Goal: Find specific page/section: Find specific page/section

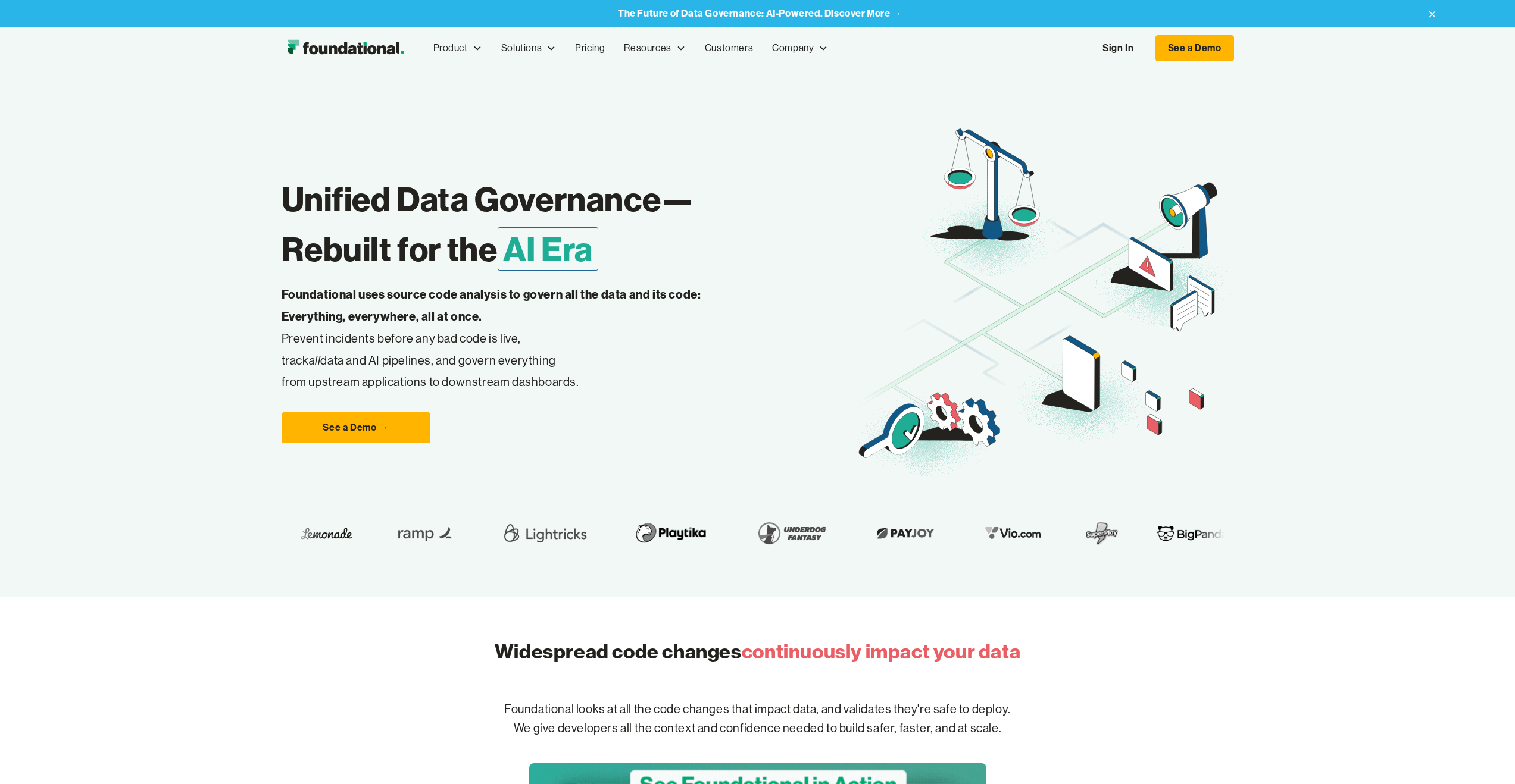
click at [1121, 51] on link "Sign In" at bounding box center [1118, 48] width 55 height 25
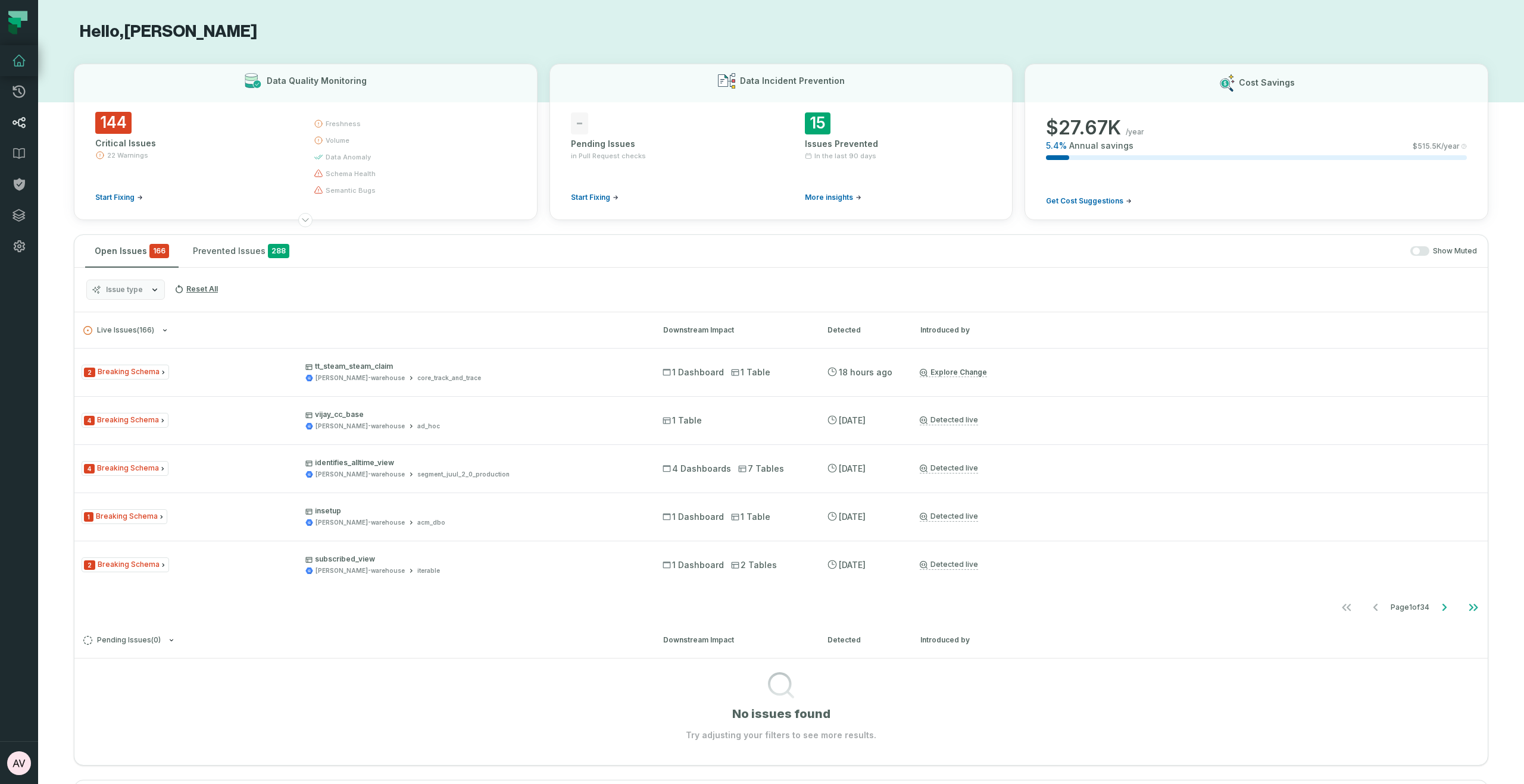
click at [15, 120] on icon at bounding box center [19, 123] width 15 height 15
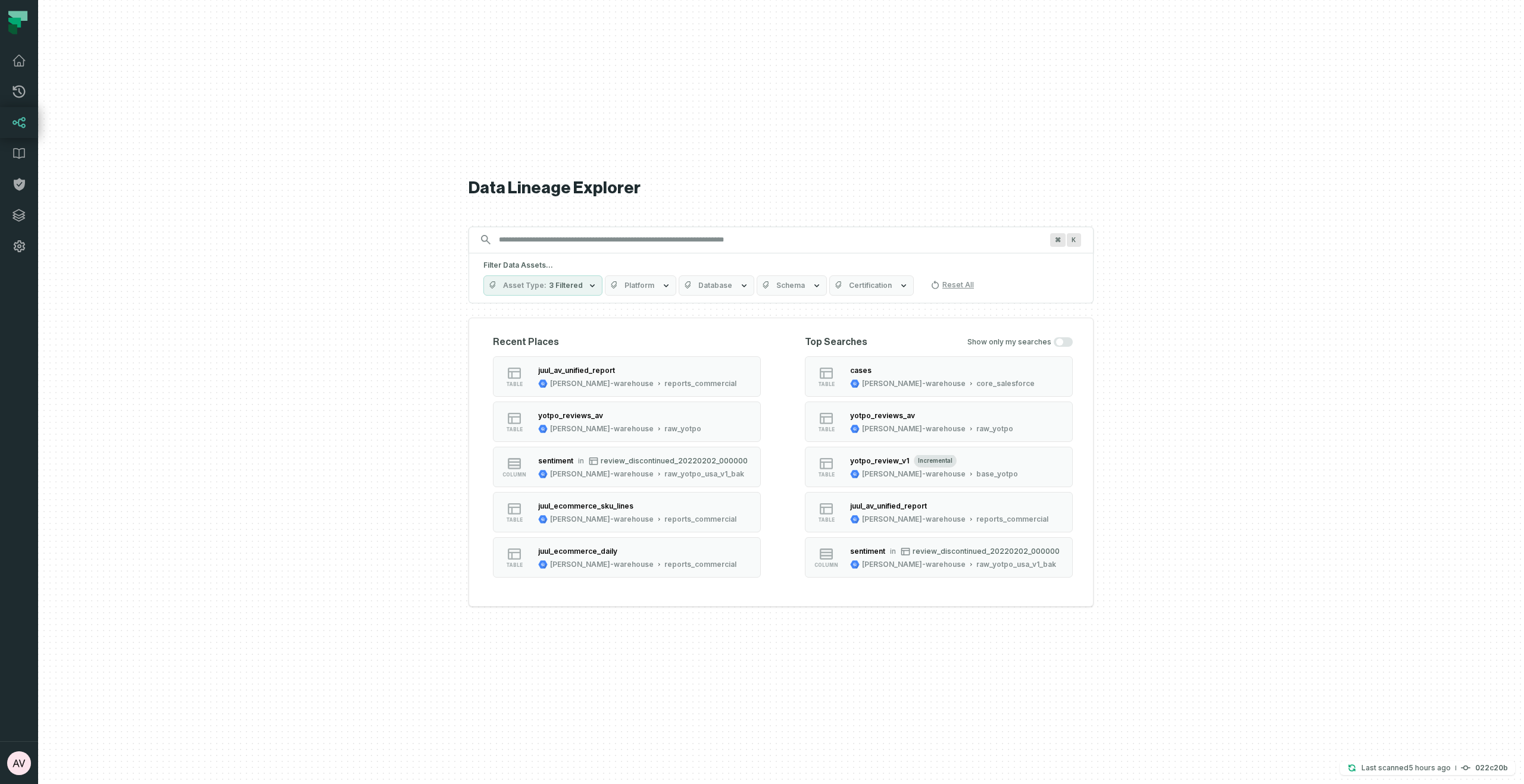
click at [554, 243] on input "Discovery Provider cmdk menu" at bounding box center [770, 239] width 557 height 19
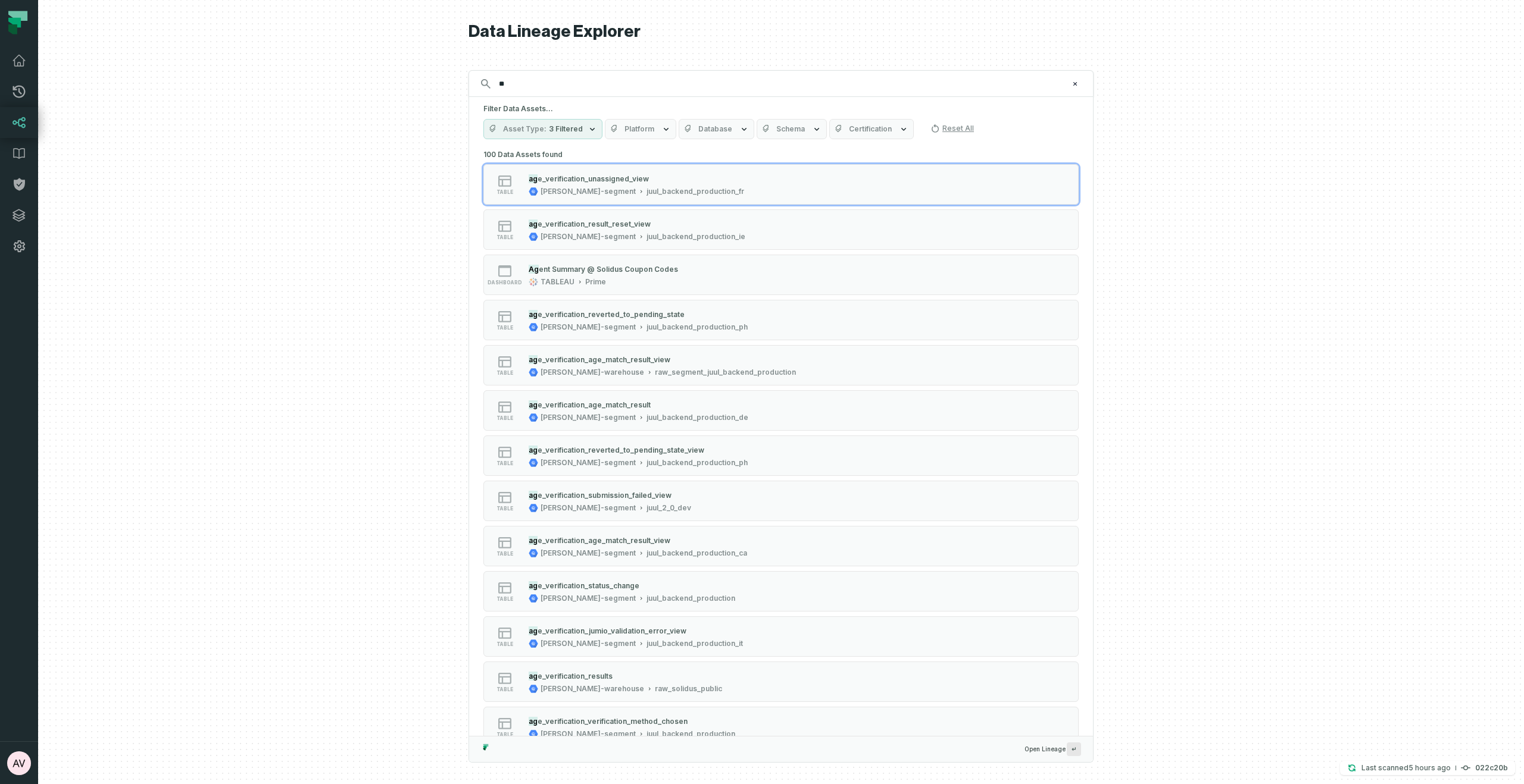
type input "*"
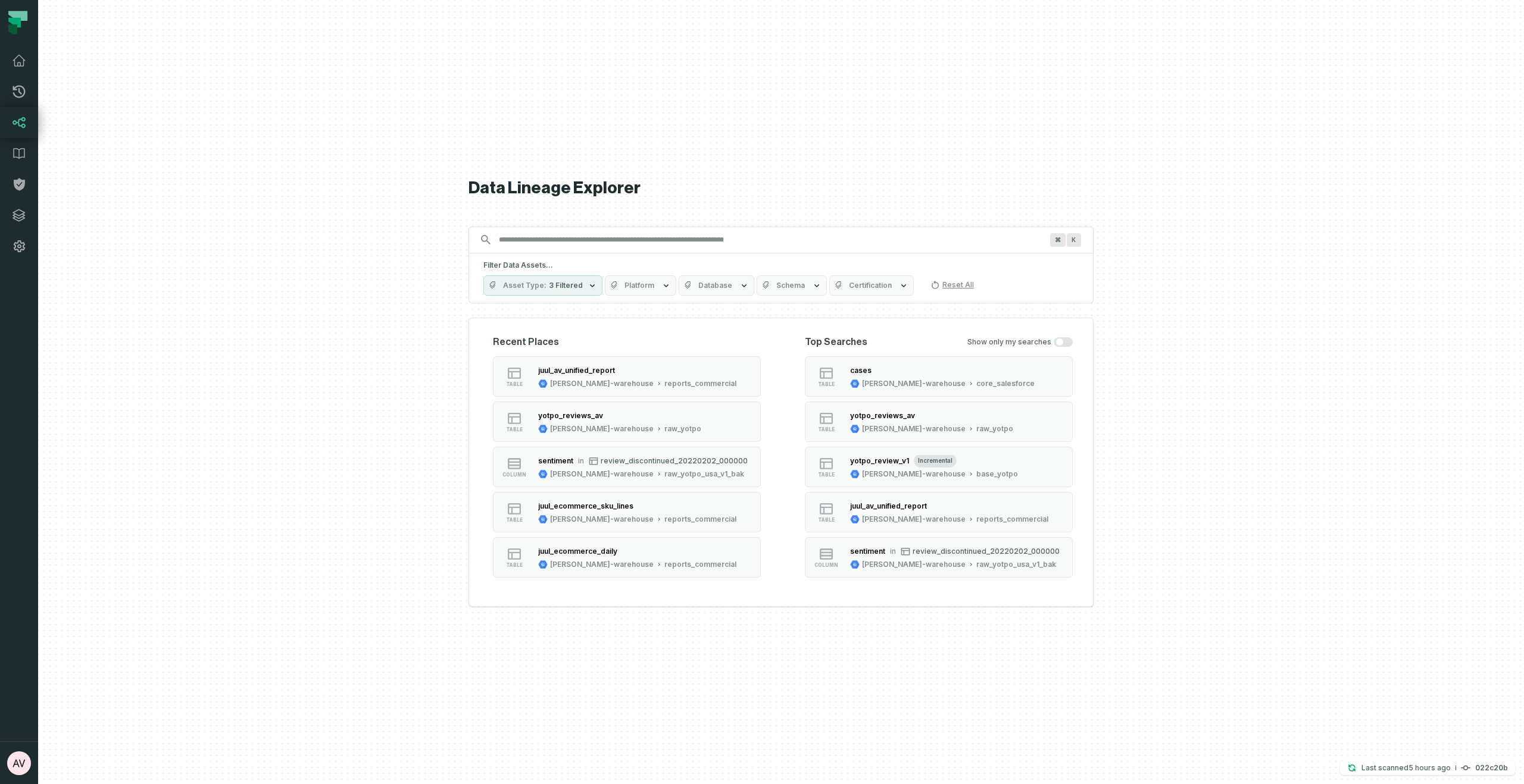
click at [588, 289] on icon "button" at bounding box center [592, 286] width 10 height 10
click at [534, 381] on label "Table (40,878)" at bounding box center [558, 381] width 148 height 24
click at [501, 381] on button "Table (40,878)" at bounding box center [496, 381] width 10 height 10
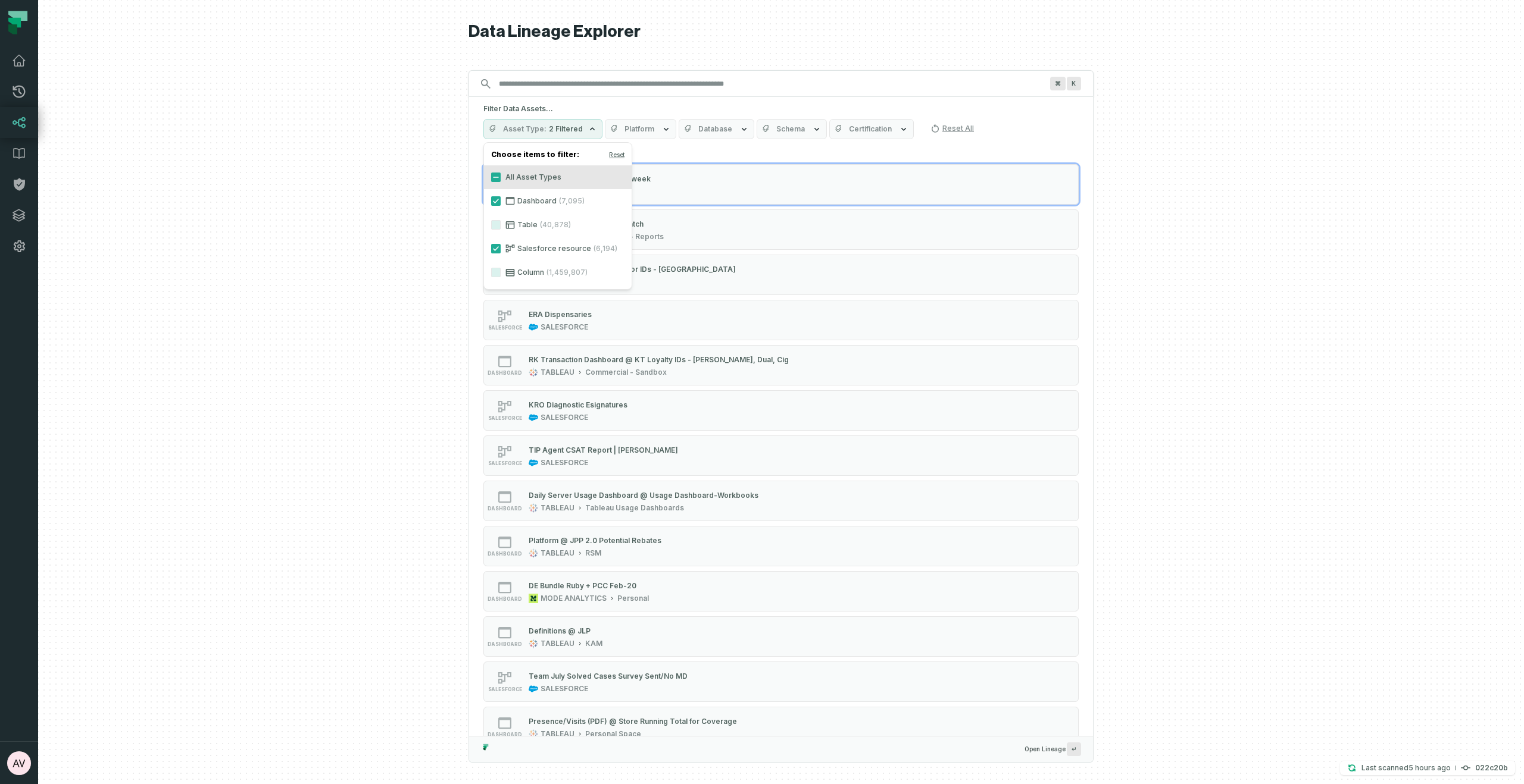
click at [537, 209] on label "Dashboard (7,095)" at bounding box center [558, 201] width 148 height 24
click at [501, 206] on button "Dashboard (7,095)" at bounding box center [496, 201] width 10 height 10
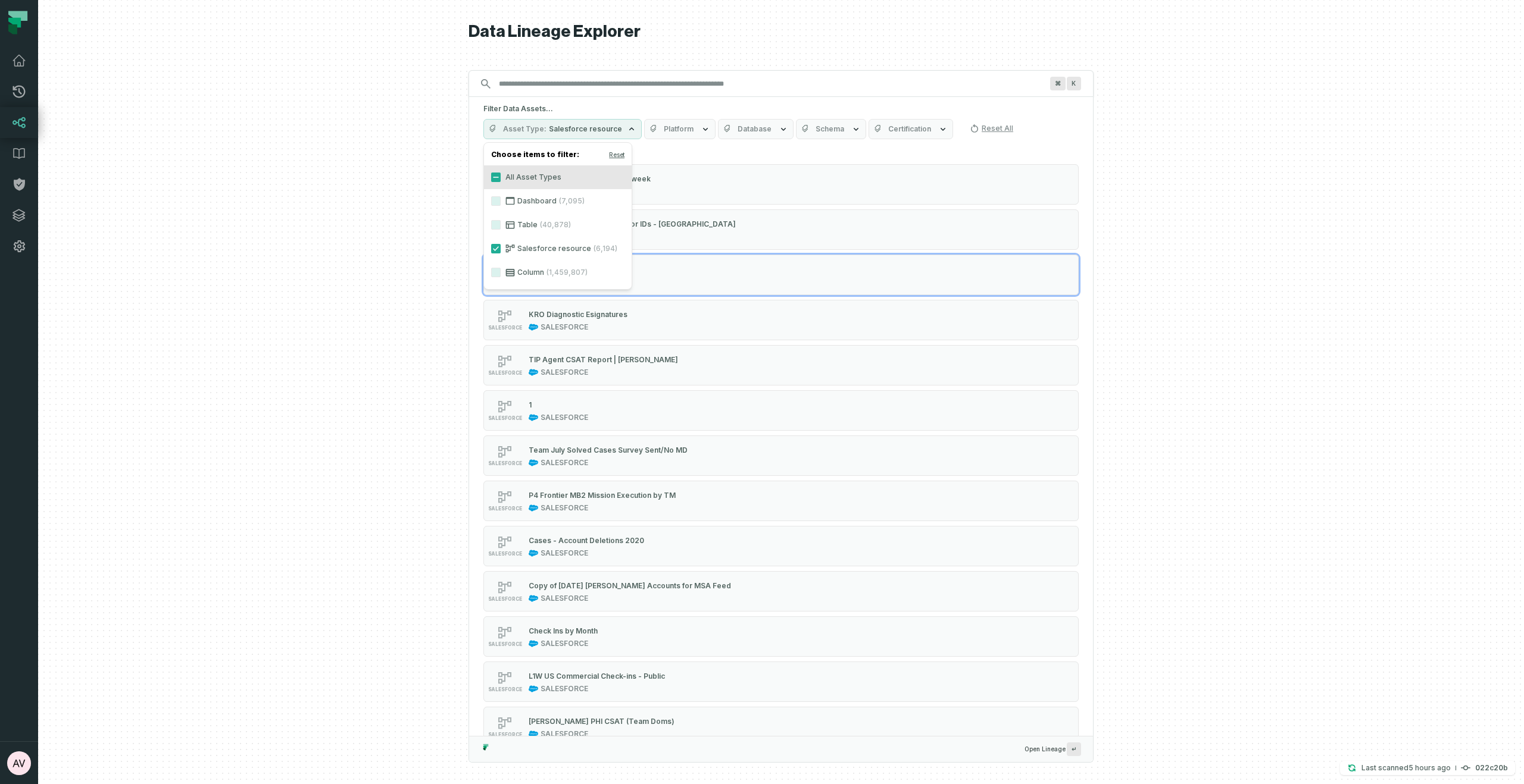
click at [1373, 461] on div at bounding box center [781, 392] width 1486 height 784
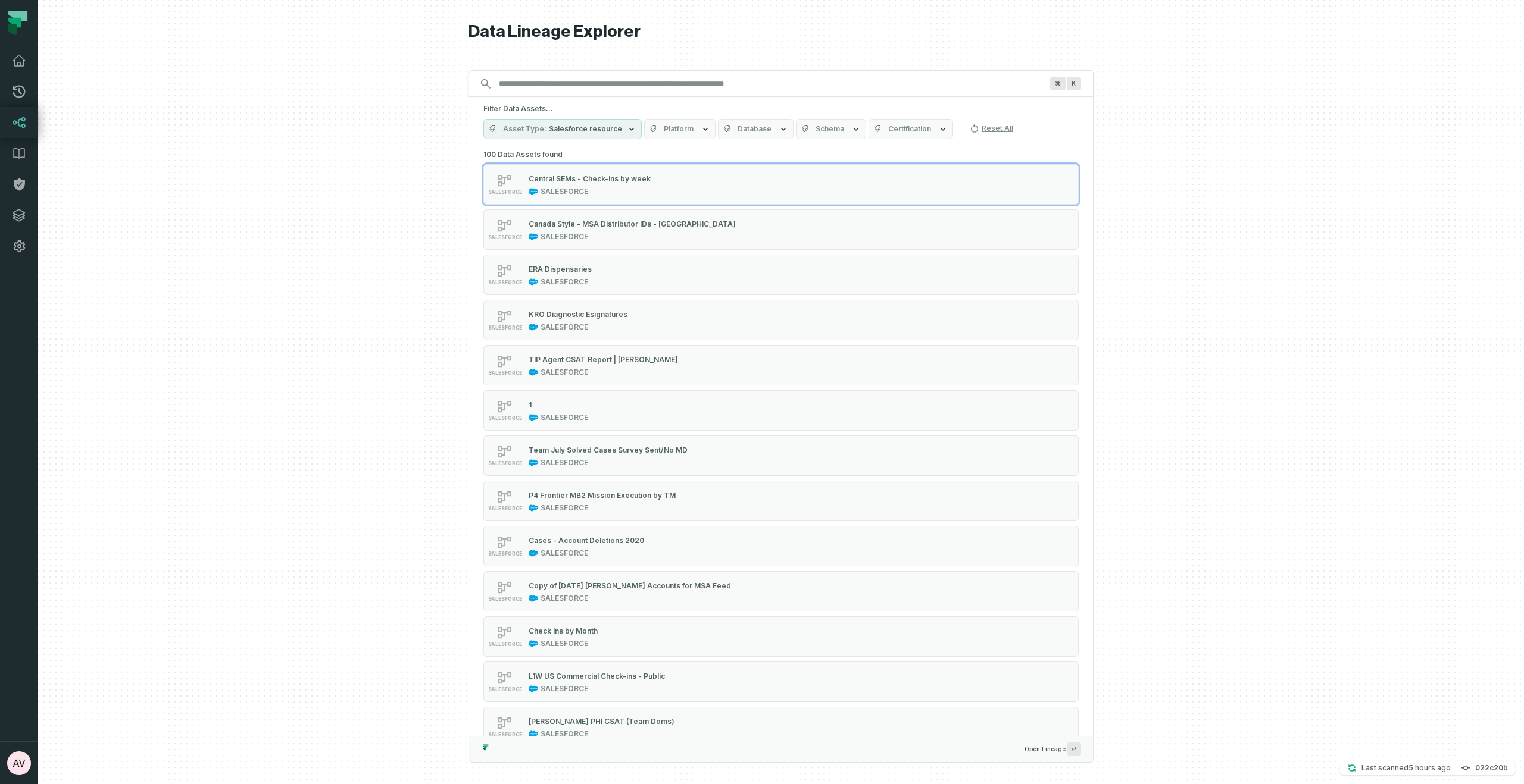
click at [692, 130] on button "Platform" at bounding box center [680, 129] width 71 height 20
click at [696, 275] on label "SALESFORCE (6,194)" at bounding box center [712, 272] width 148 height 24
click at [655, 275] on button "SALESFORCE (6,194)" at bounding box center [650, 272] width 10 height 10
click at [696, 275] on label "SALESFORCE (6,194)" at bounding box center [712, 272] width 148 height 24
click at [655, 275] on button "SALESFORCE (6,194)" at bounding box center [650, 272] width 10 height 10
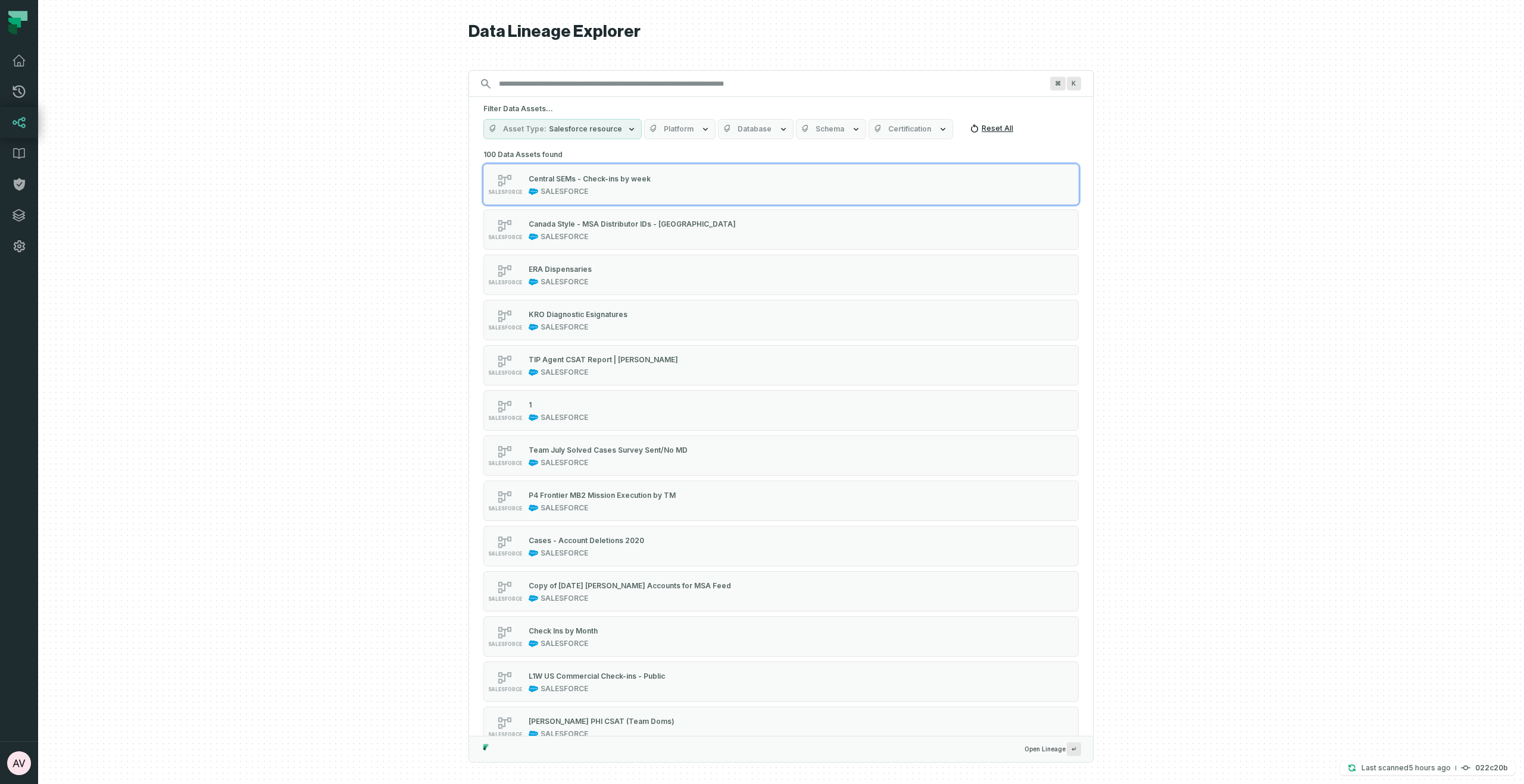
click at [986, 123] on button "Reset All" at bounding box center [991, 128] width 53 height 19
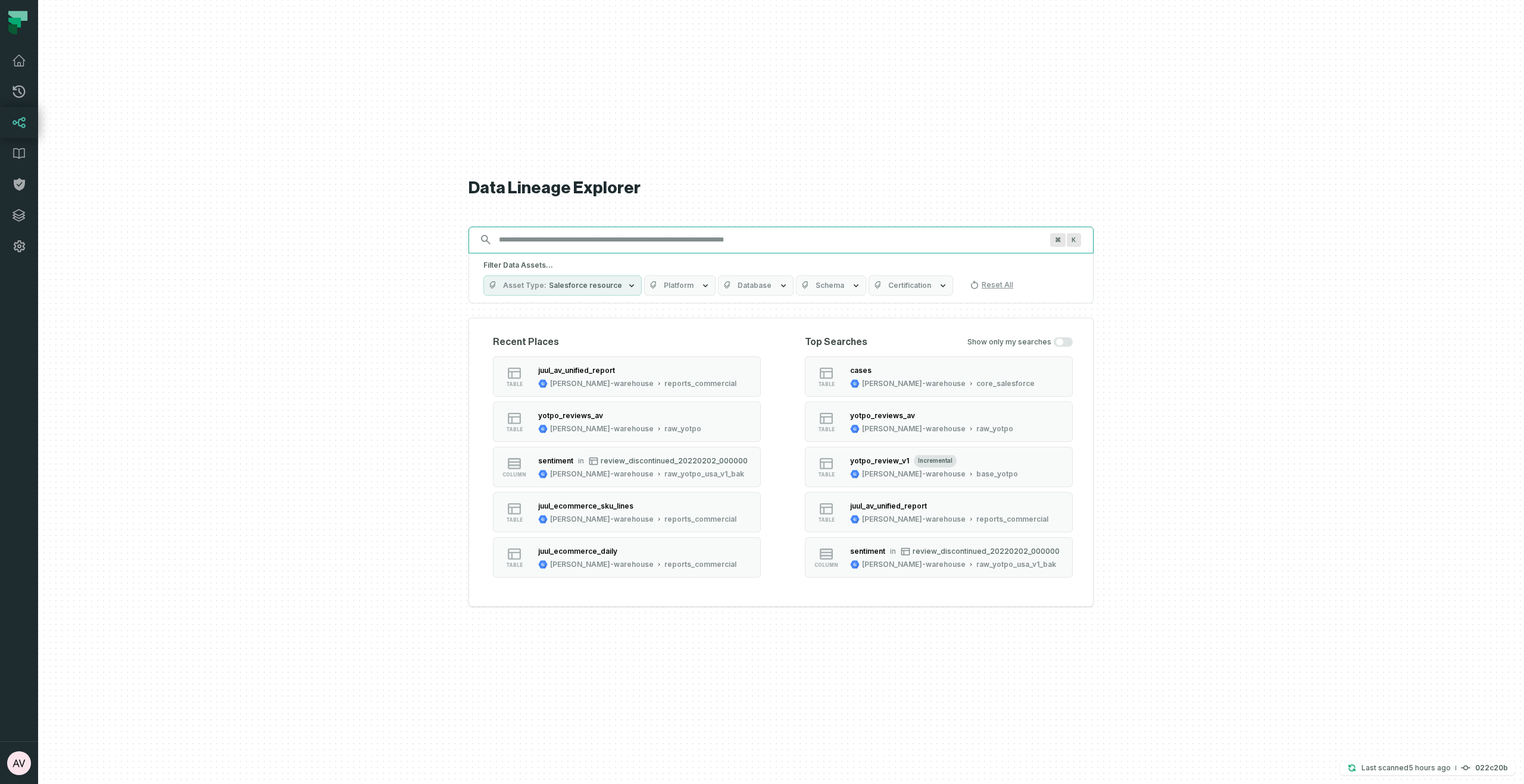
click at [675, 240] on input "Discovery Provider cmdk menu" at bounding box center [770, 239] width 557 height 19
click at [617, 285] on button "Asset Type Salesforce resource" at bounding box center [562, 285] width 158 height 20
click at [1151, 326] on div at bounding box center [781, 392] width 1486 height 784
click at [701, 254] on div "Filter Data Assets... Asset Type 3 Filtered Platform Database Schema Certificat…" at bounding box center [781, 278] width 625 height 50
click at [701, 238] on input "Discovery Provider cmdk menu" at bounding box center [770, 239] width 557 height 19
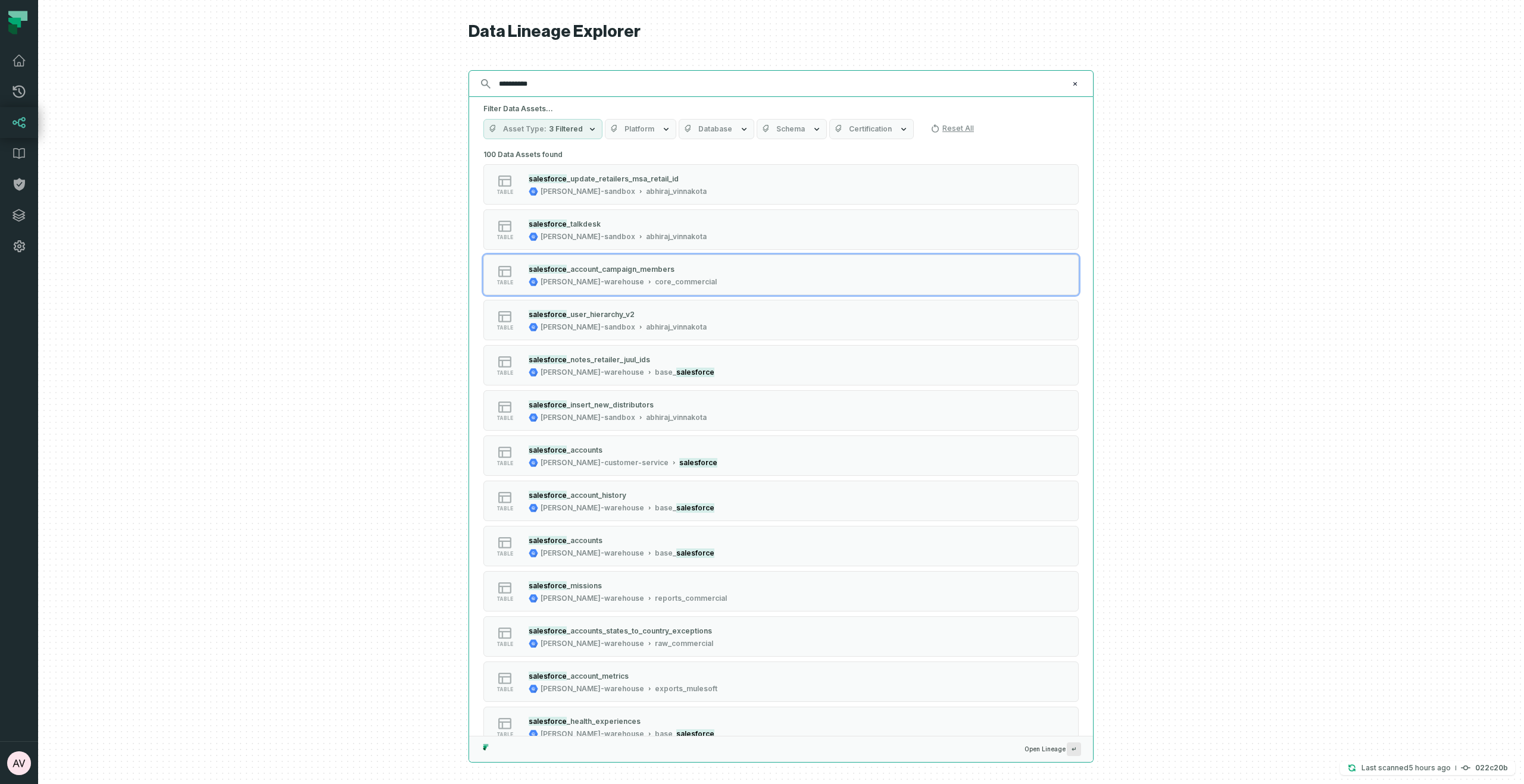
type input "**********"
click at [368, 321] on div at bounding box center [781, 392] width 1486 height 784
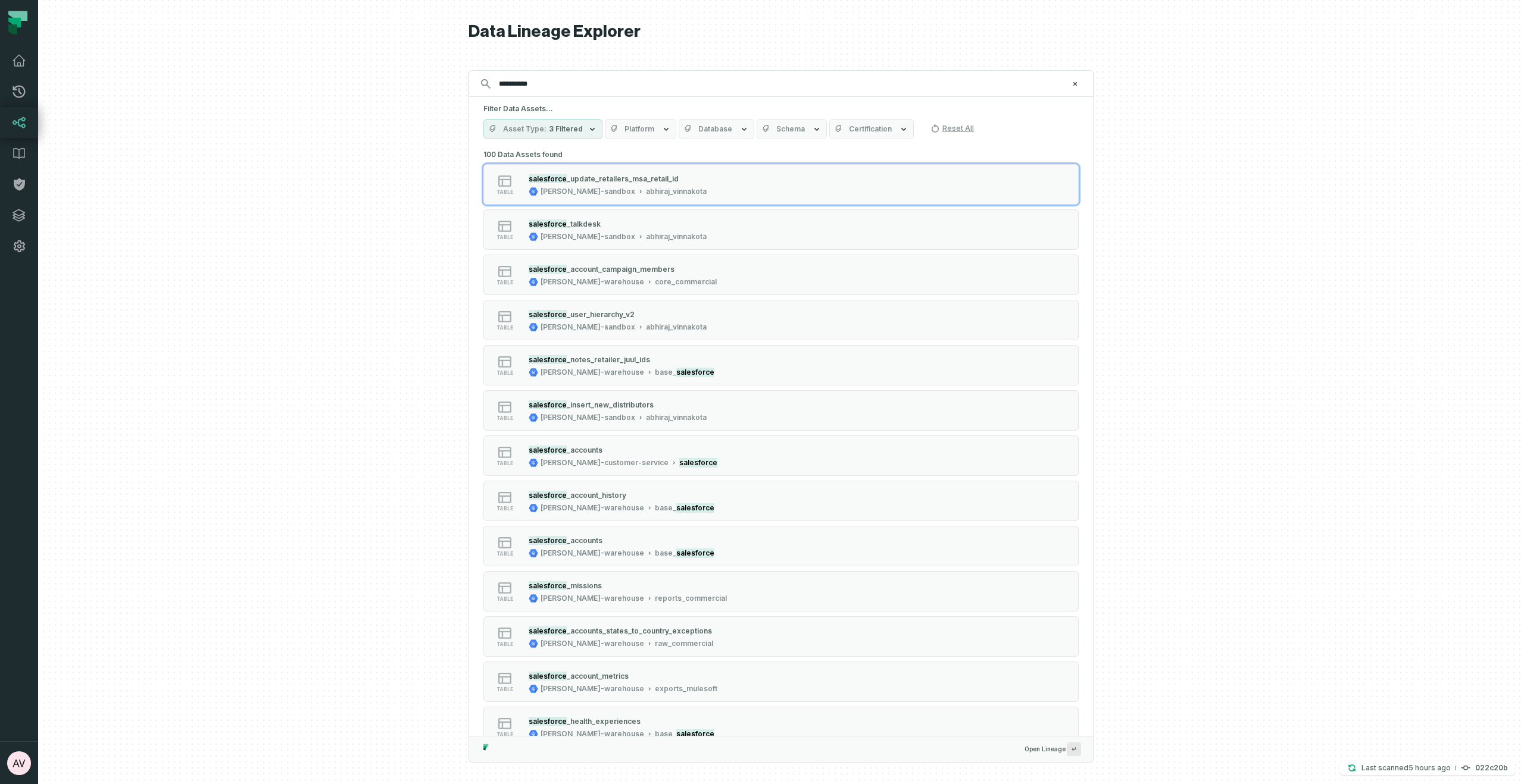
click at [646, 128] on span "Platform" at bounding box center [639, 129] width 30 height 10
click at [720, 134] on button "Database" at bounding box center [716, 129] width 76 height 20
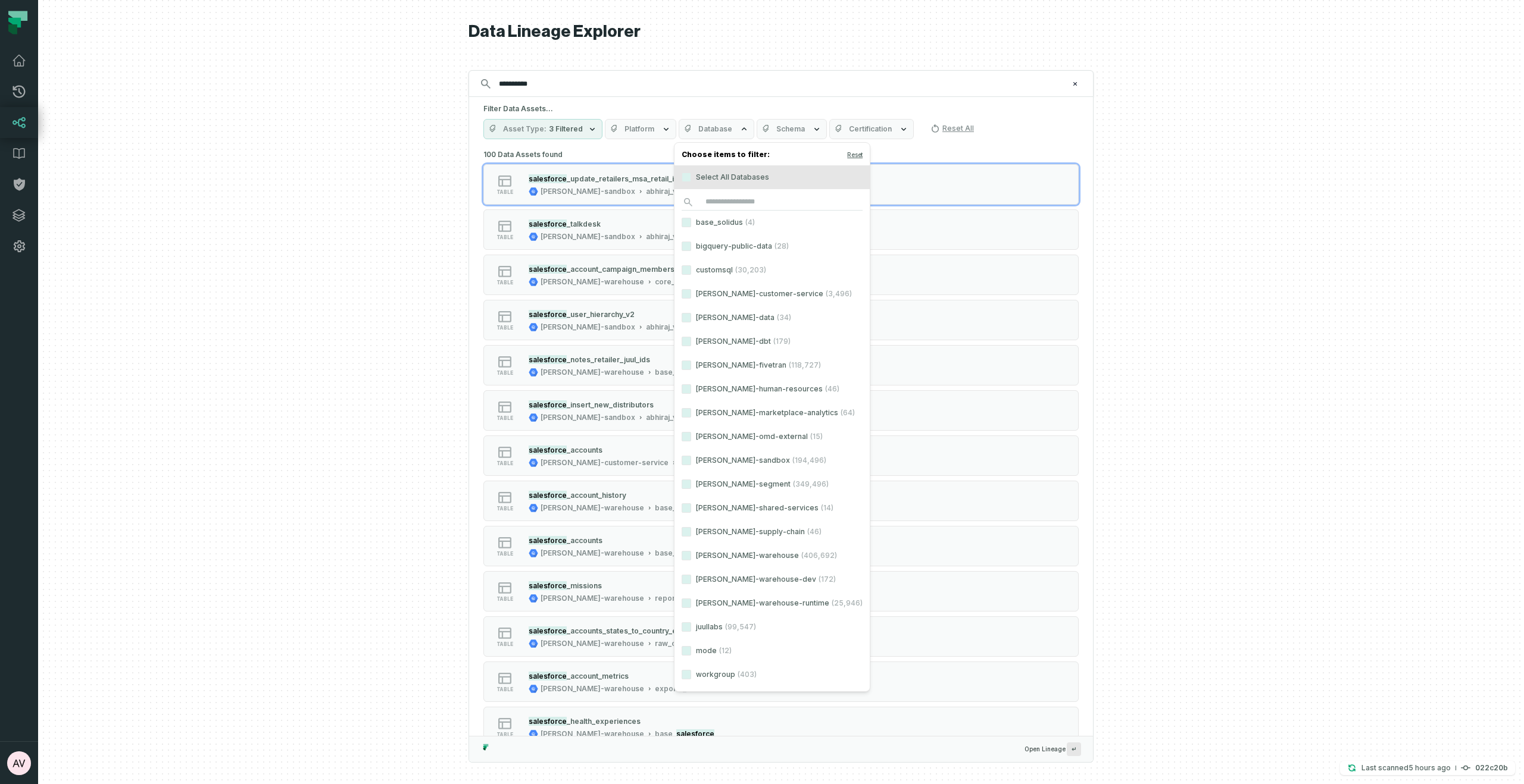
click at [719, 134] on button "Database" at bounding box center [716, 129] width 76 height 20
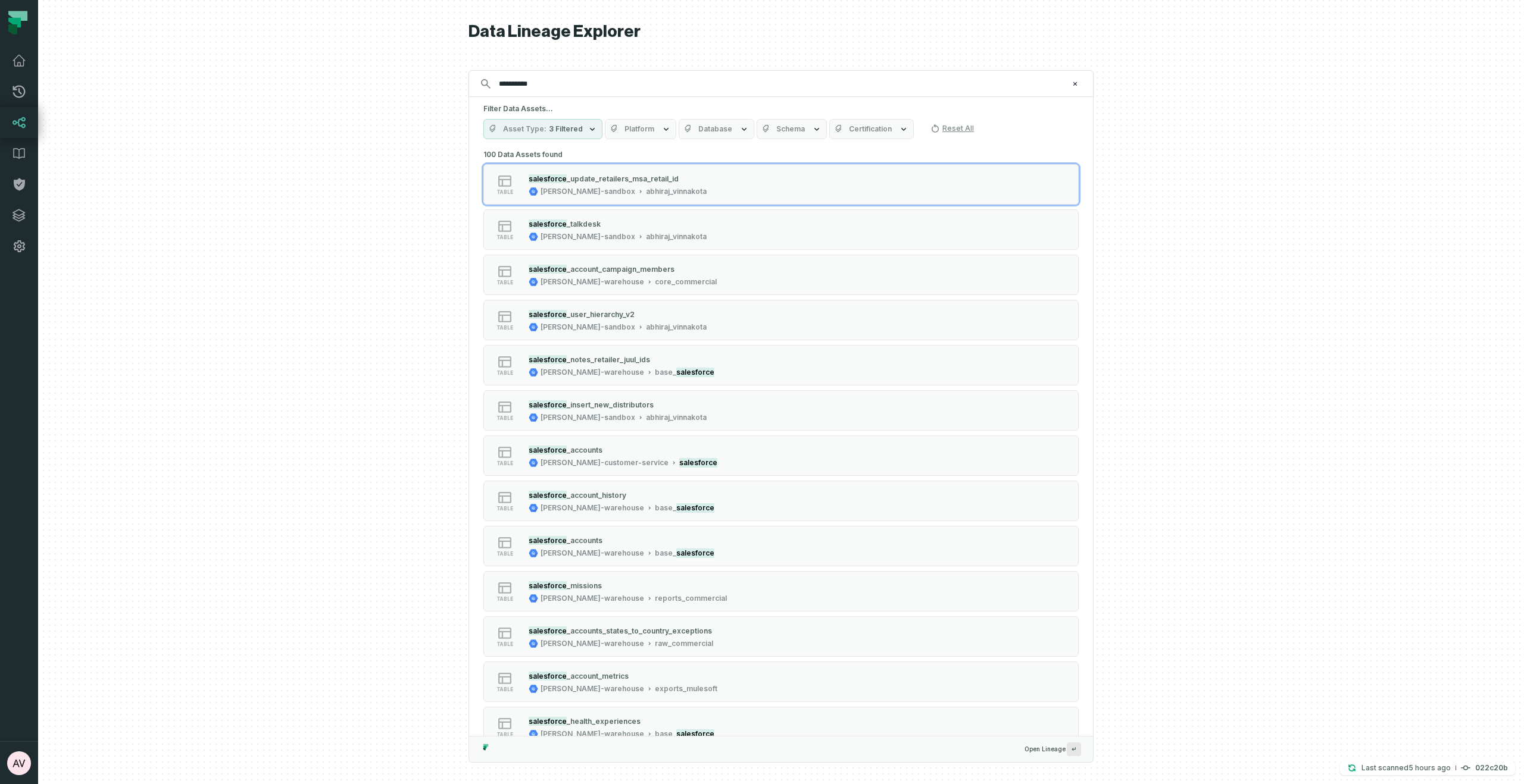
click at [783, 127] on span "Schema" at bounding box center [790, 129] width 28 height 10
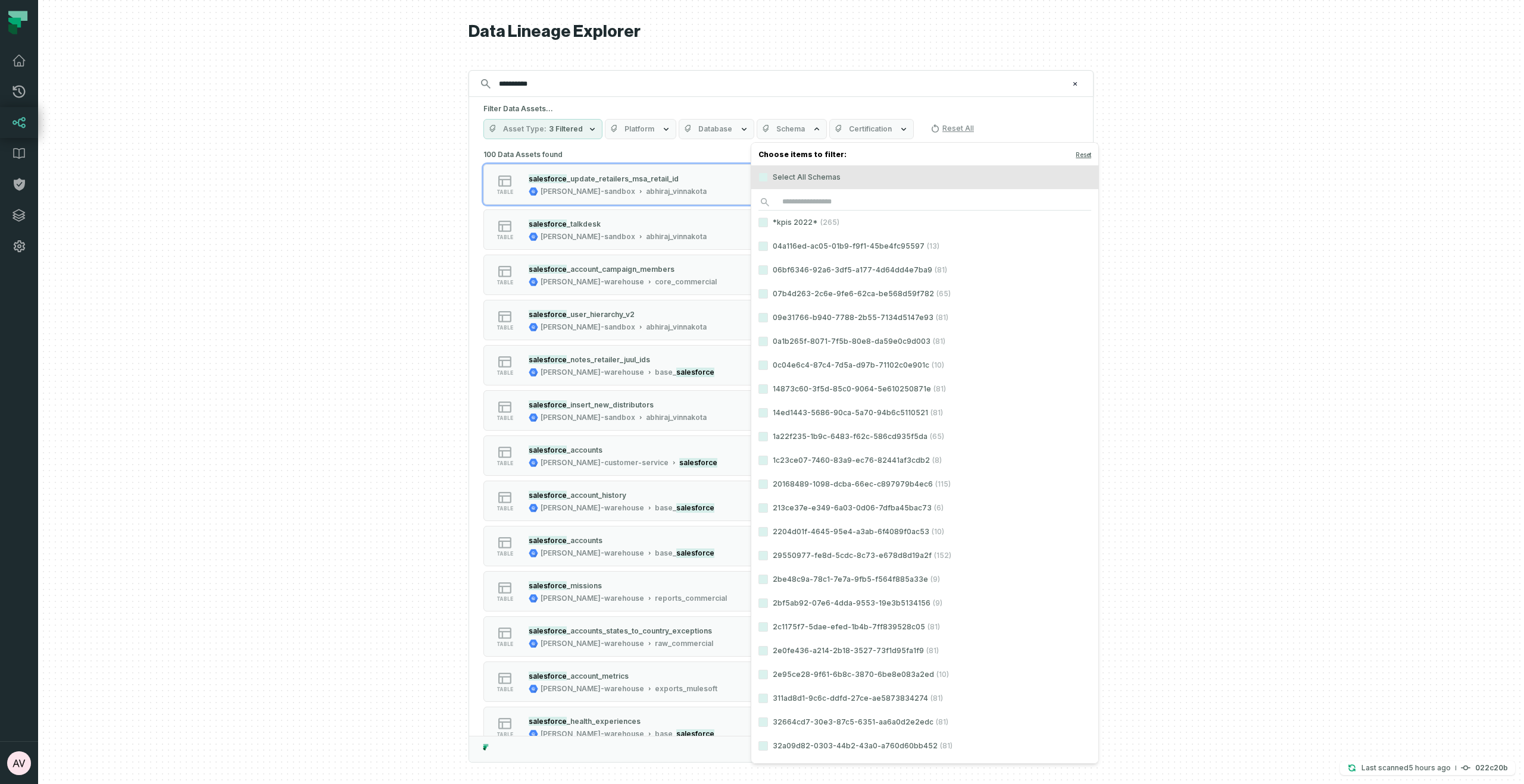
click at [781, 127] on span "Schema" at bounding box center [790, 129] width 28 height 10
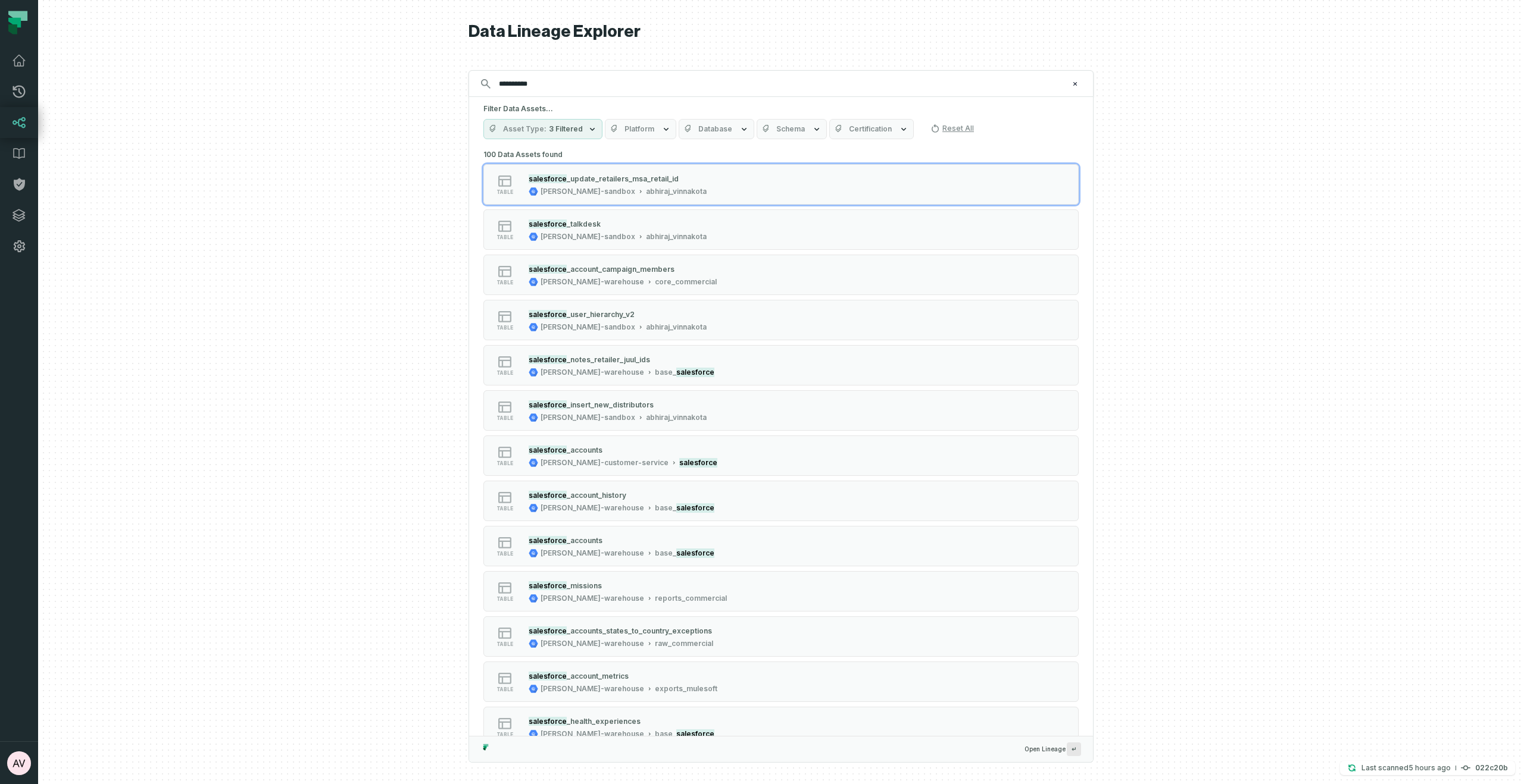
click at [890, 133] on button "Certification" at bounding box center [872, 129] width 85 height 20
click at [889, 133] on button "Certification" at bounding box center [872, 129] width 85 height 20
click at [952, 124] on button "Reset All" at bounding box center [952, 128] width 53 height 19
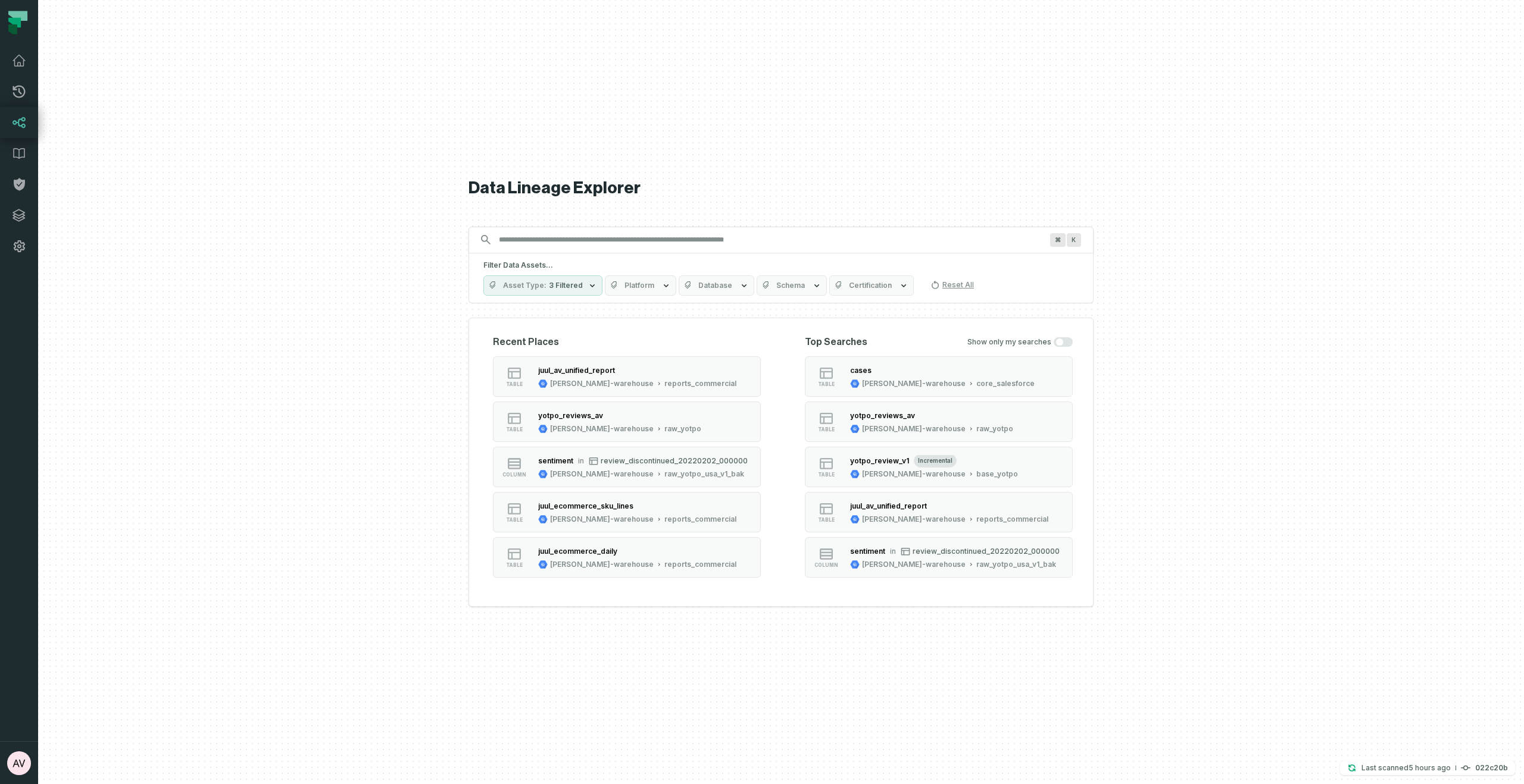
click at [584, 295] on button "Asset Type 3 Filtered" at bounding box center [543, 285] width 119 height 20
click at [572, 256] on div "Filter Data Assets... Asset Type 3 Filtered Platform Database Schema Certificat…" at bounding box center [781, 278] width 625 height 50
click at [571, 244] on input "Discovery Provider cmdk menu" at bounding box center [770, 239] width 557 height 19
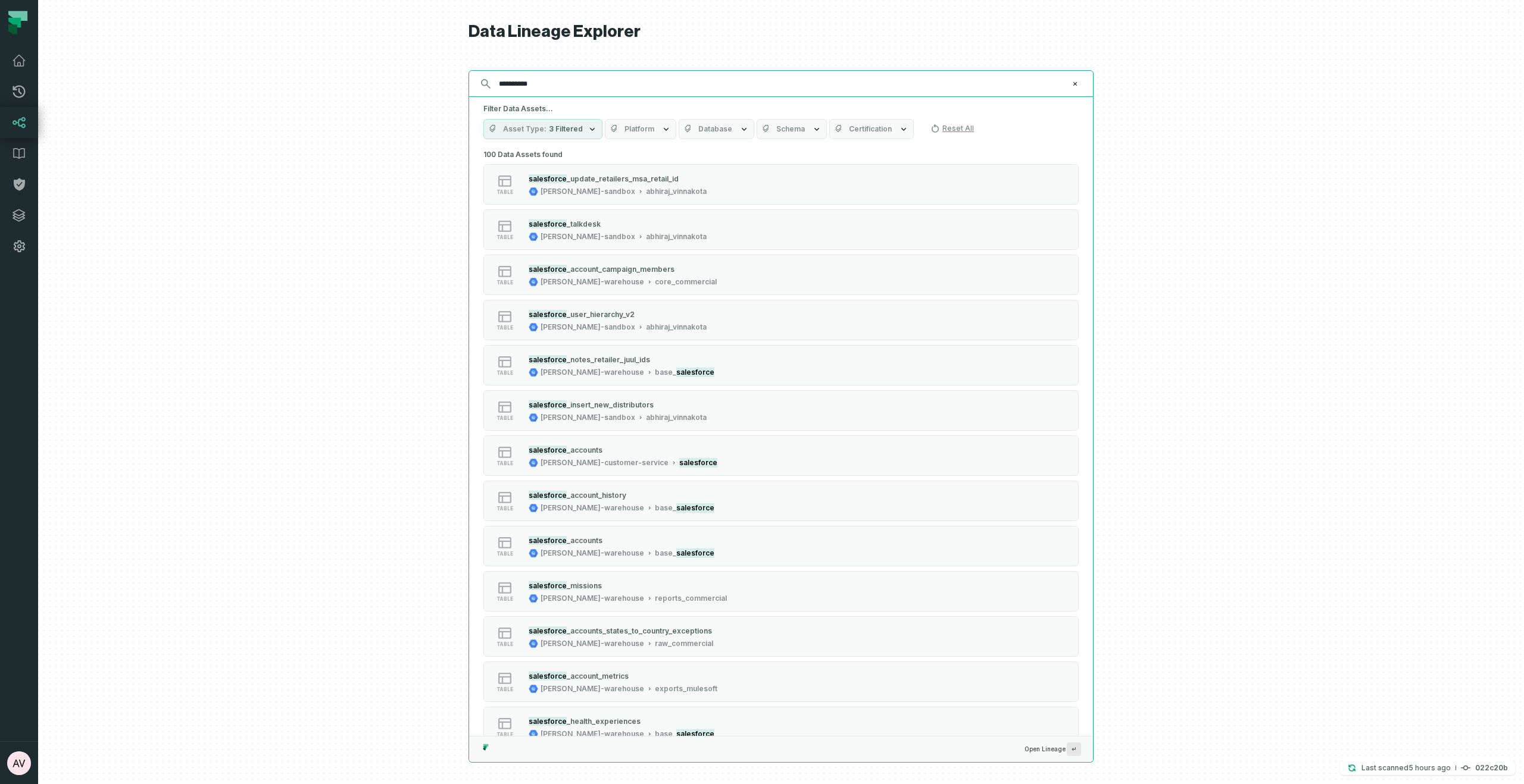
type input "**********"
click at [661, 124] on icon "button" at bounding box center [666, 129] width 10 height 10
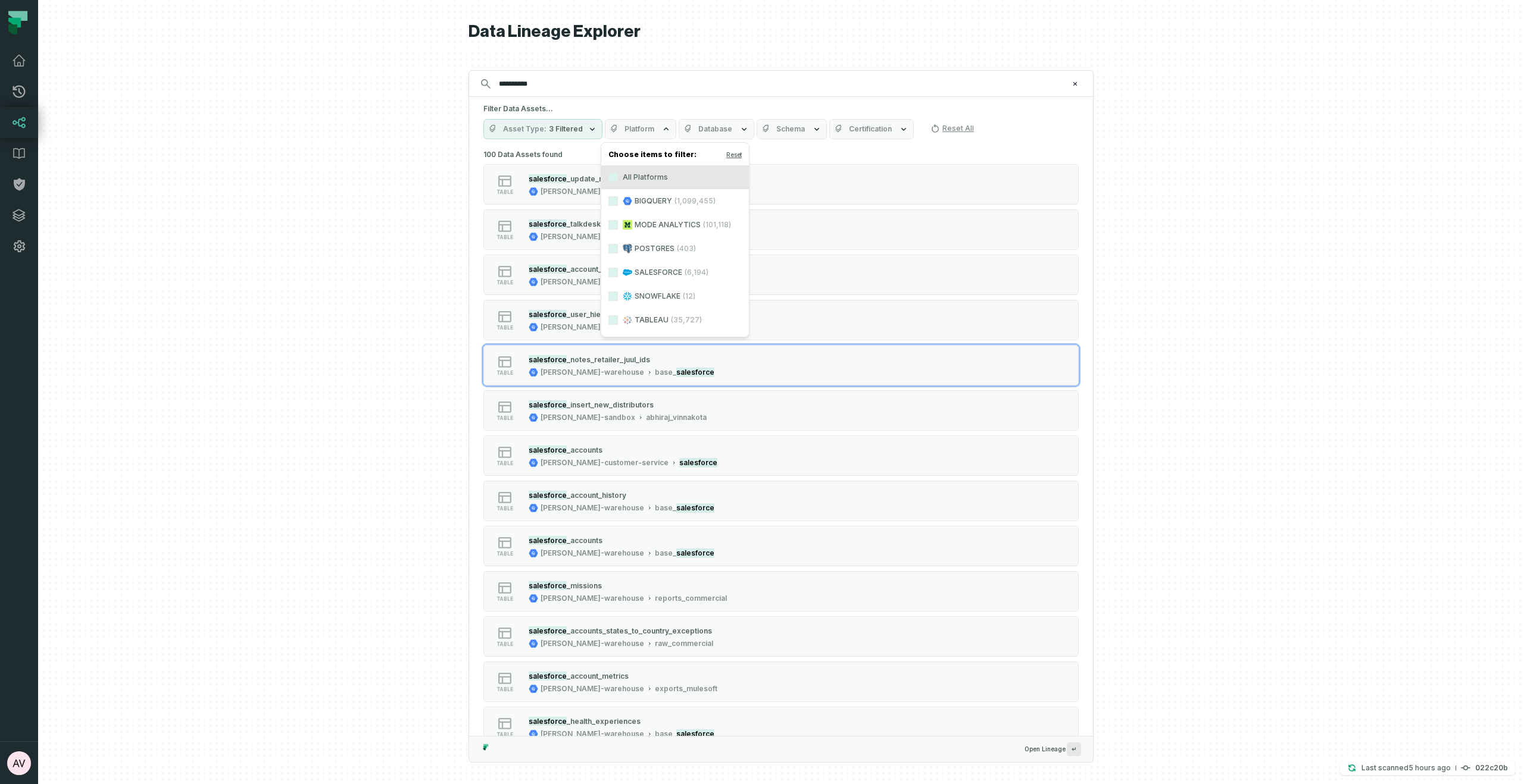
click at [677, 265] on label "SALESFORCE (6,194)" at bounding box center [675, 272] width 148 height 24
click at [618, 268] on button "SALESFORCE (6,194)" at bounding box center [613, 272] width 10 height 10
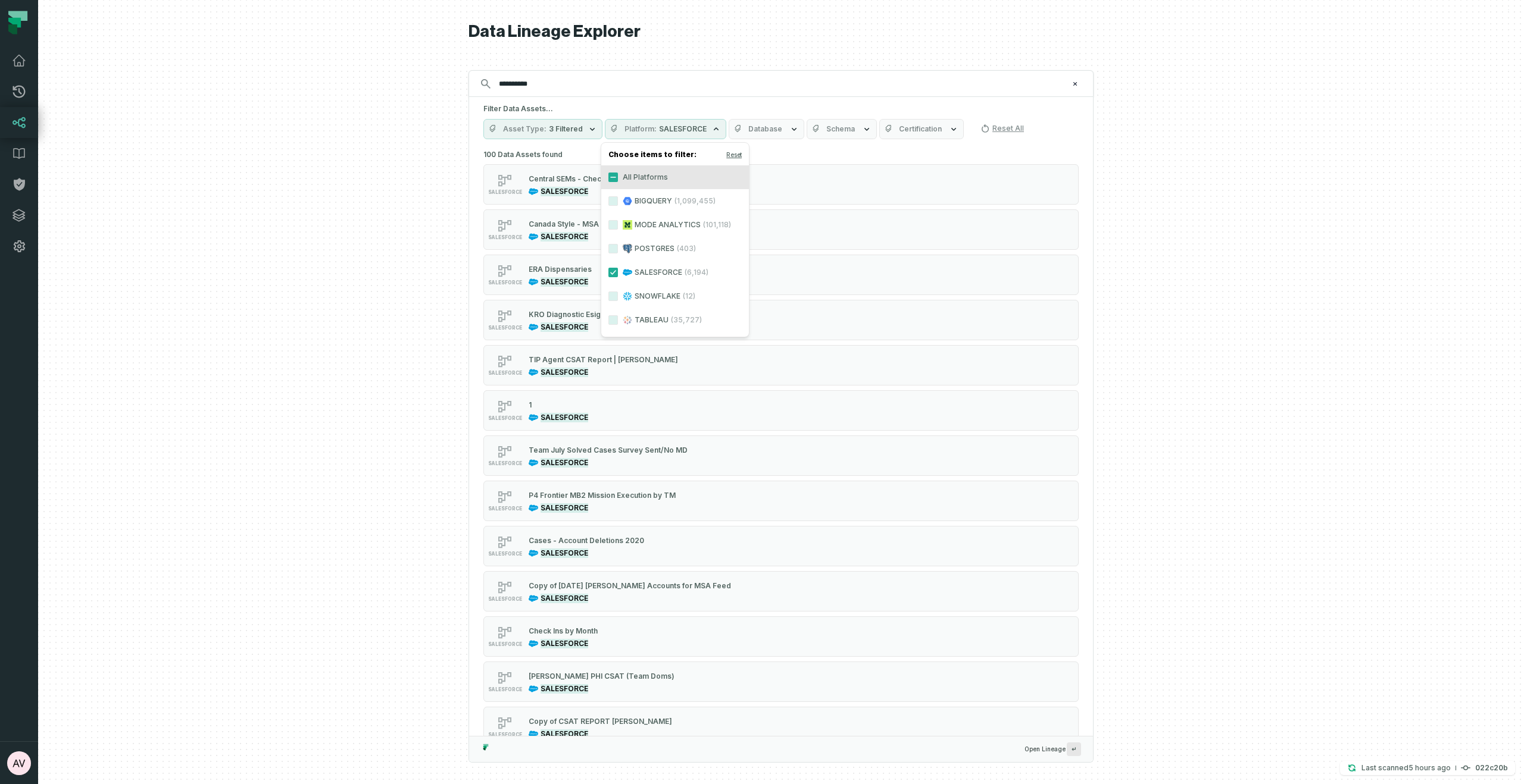
click at [397, 236] on div at bounding box center [781, 392] width 1486 height 784
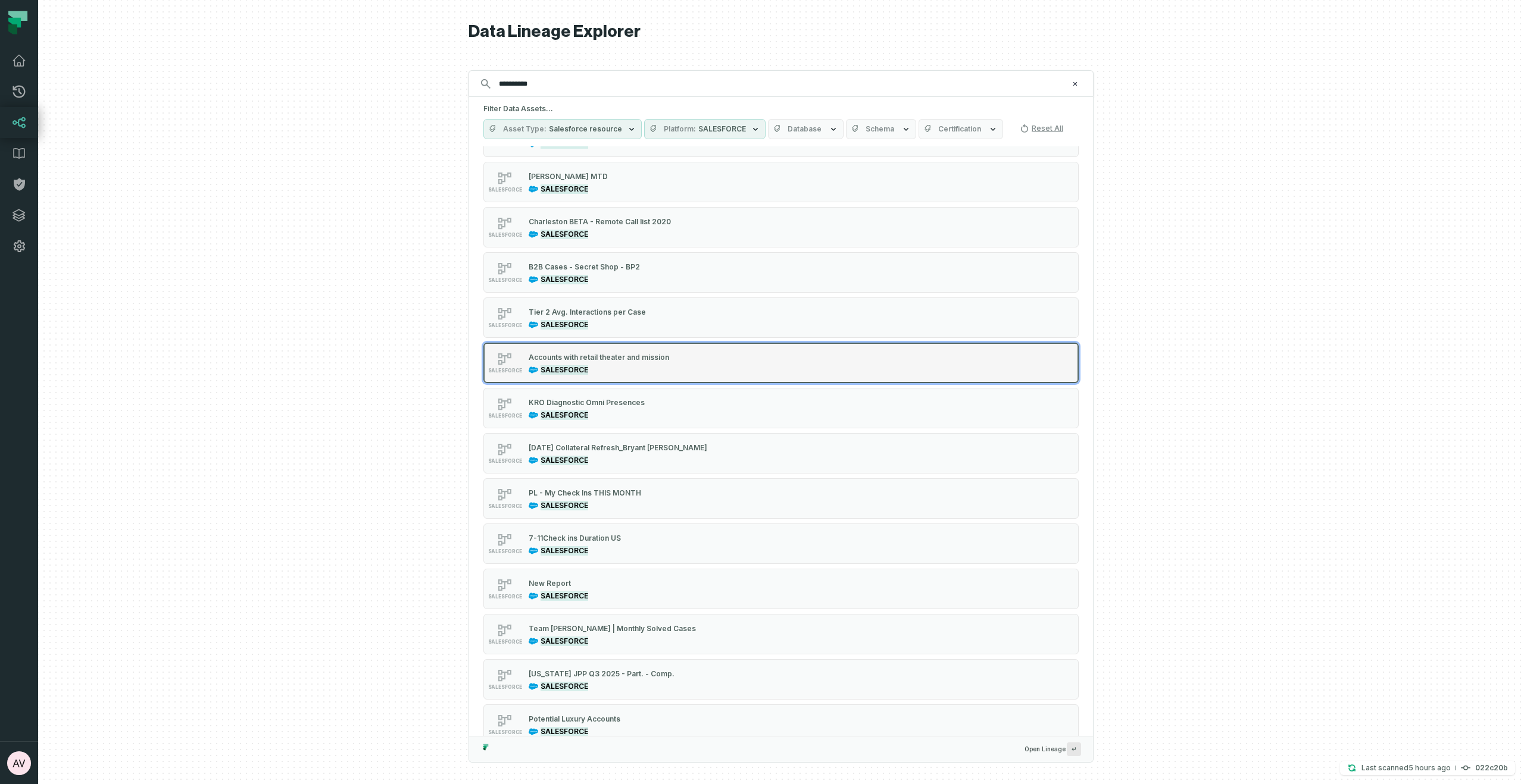
scroll to position [3764, 0]
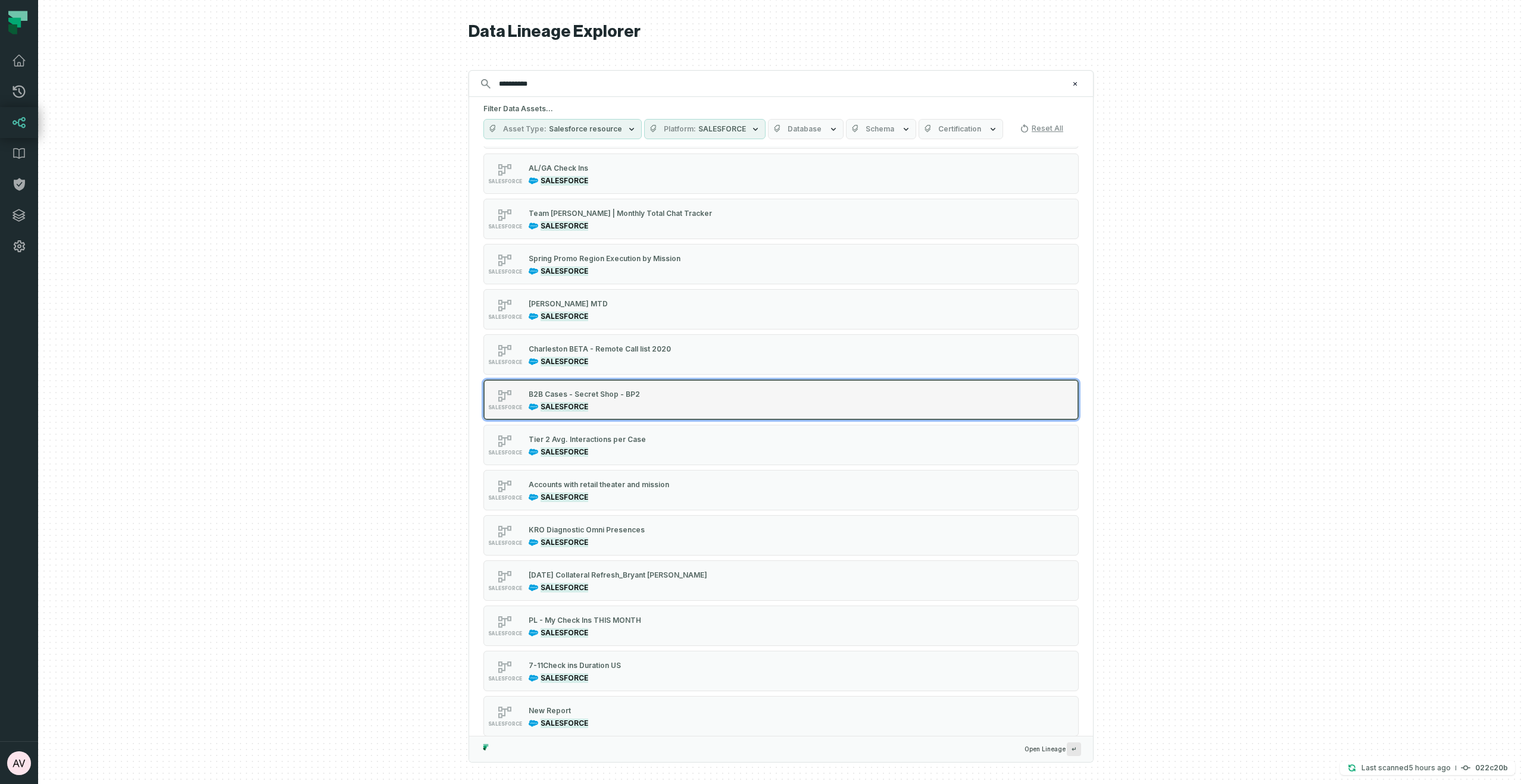
click at [668, 405] on div "SALESFORCE B2B Cases - Secret Shop - BP2 SALESFORCE" at bounding box center [634, 400] width 297 height 24
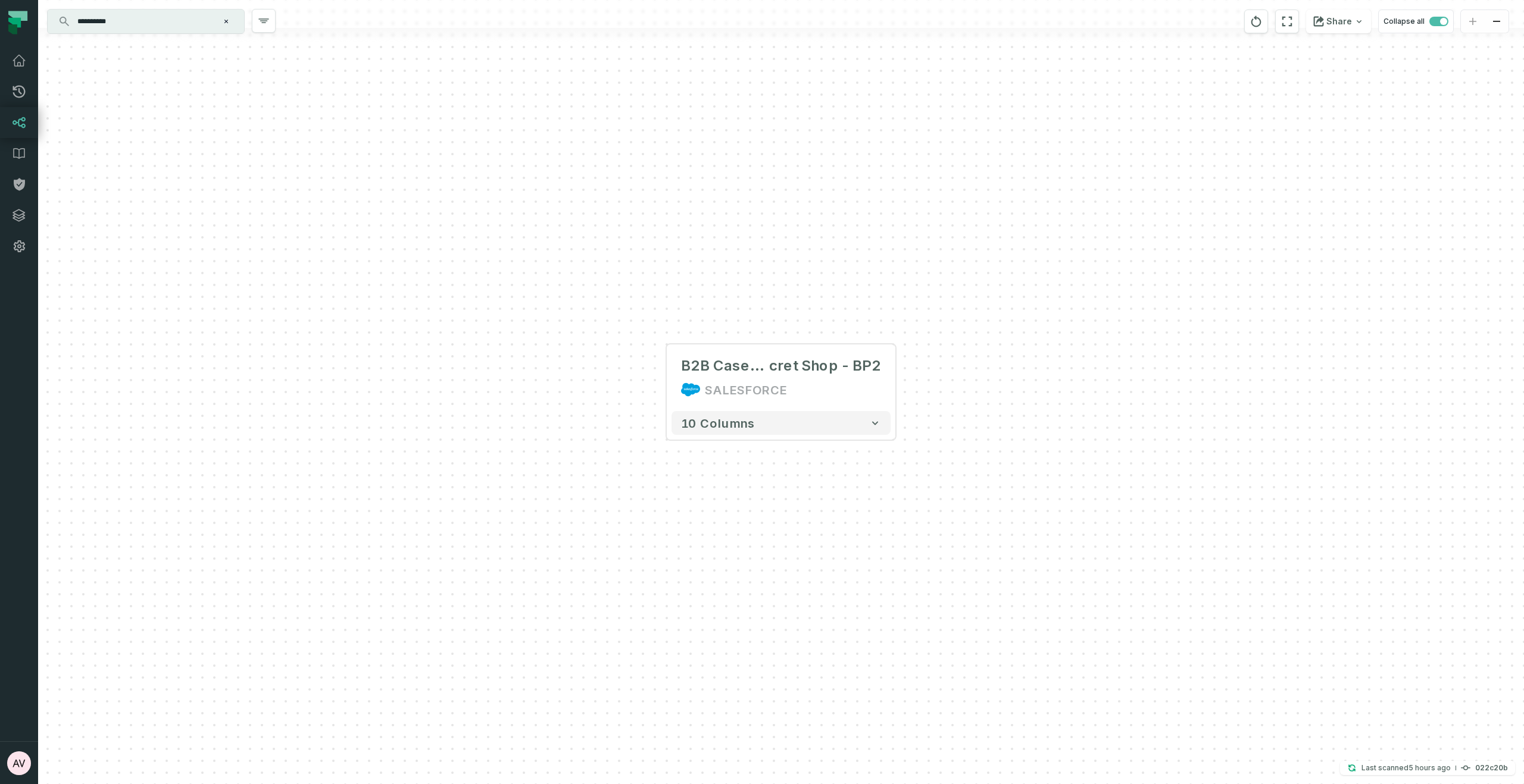
click at [1042, 412] on div "+ B2B Cases - Se cret Shop - BP2 SALESFORCE 10 columns" at bounding box center [781, 392] width 1486 height 784
click at [763, 378] on div "B2B Cases - Se cret Shop - BP2 SALESFORCE" at bounding box center [781, 378] width 219 height 57
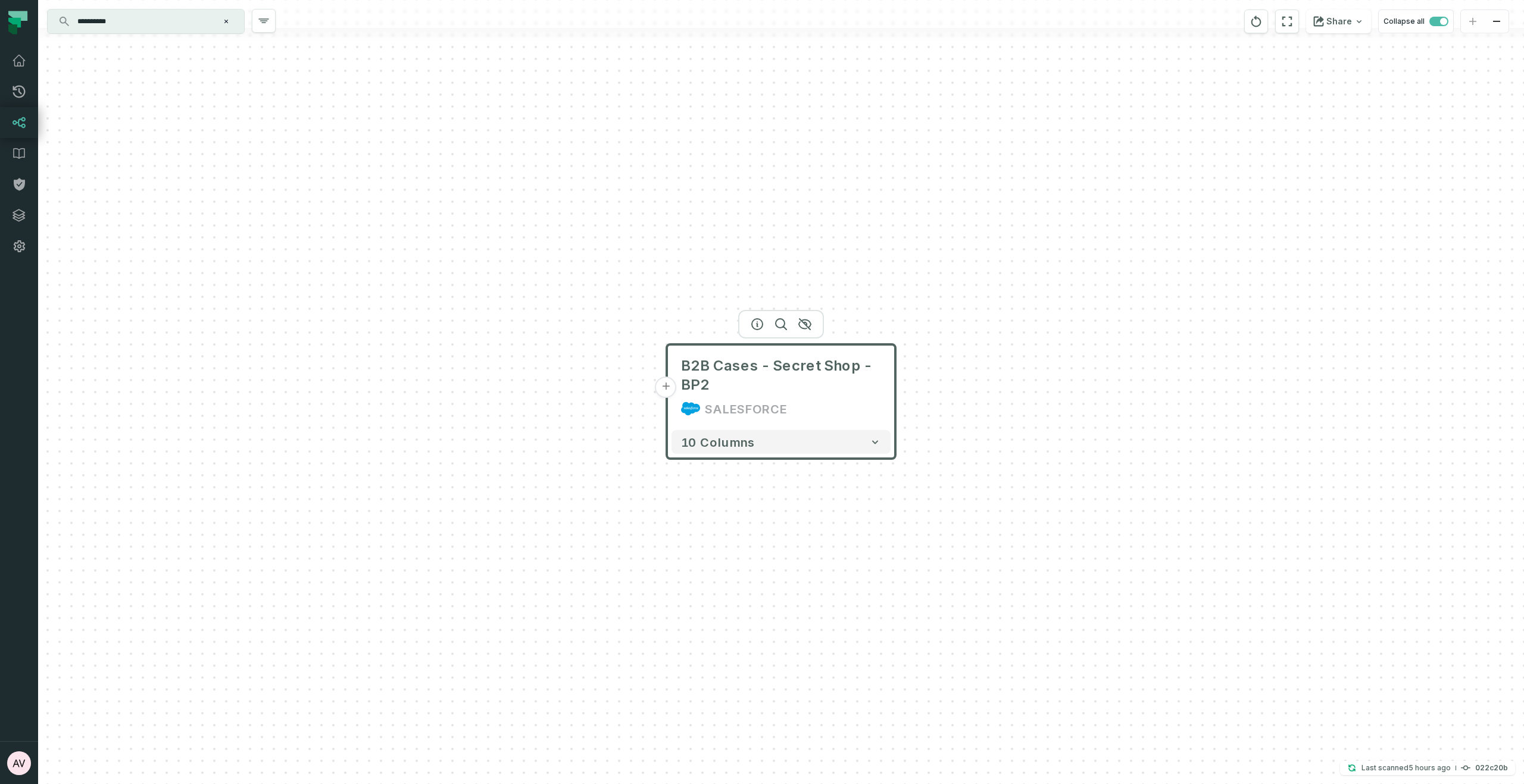
click at [666, 389] on button "+" at bounding box center [666, 387] width 21 height 21
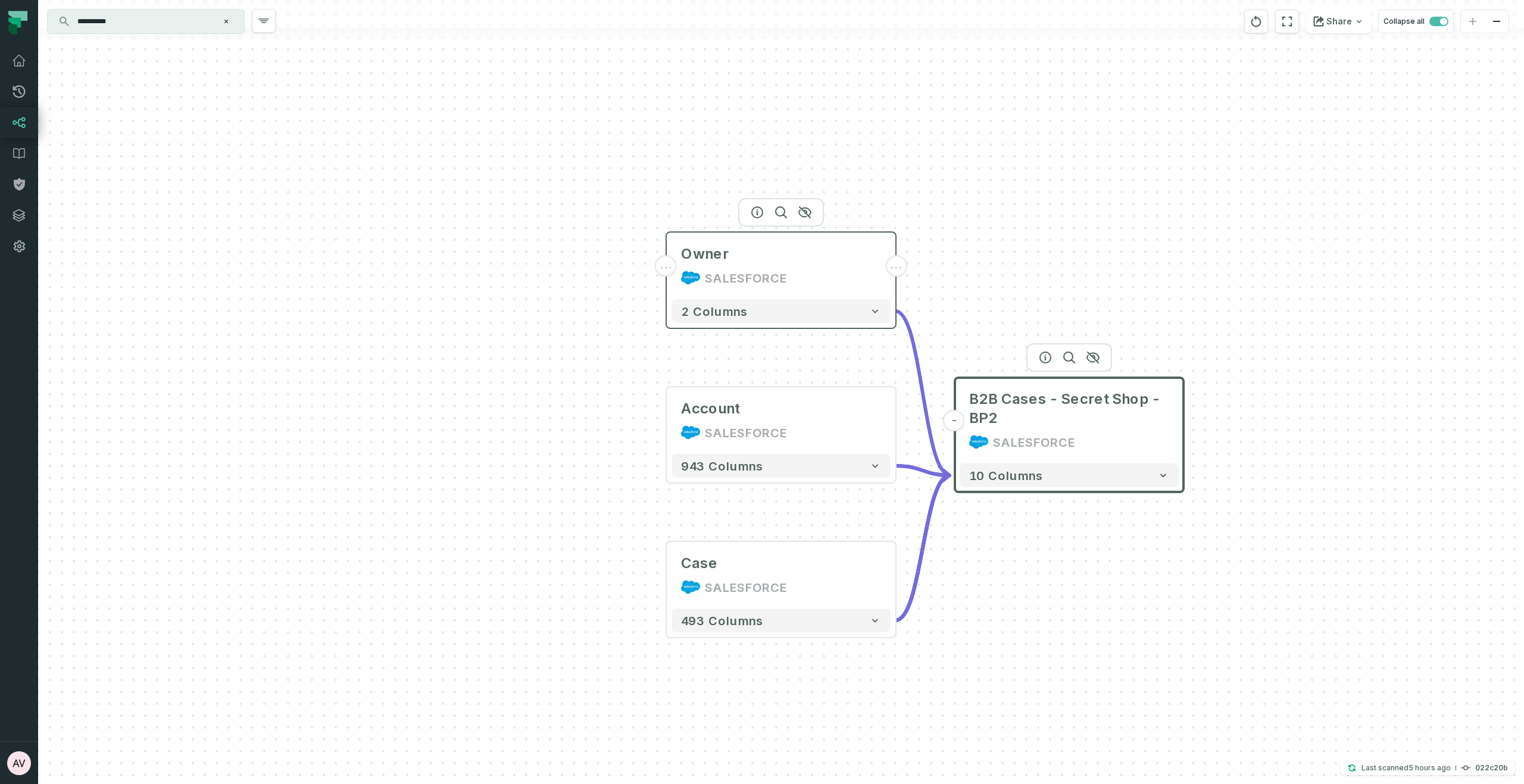
click at [891, 266] on span "..." at bounding box center [896, 266] width 13 height 11
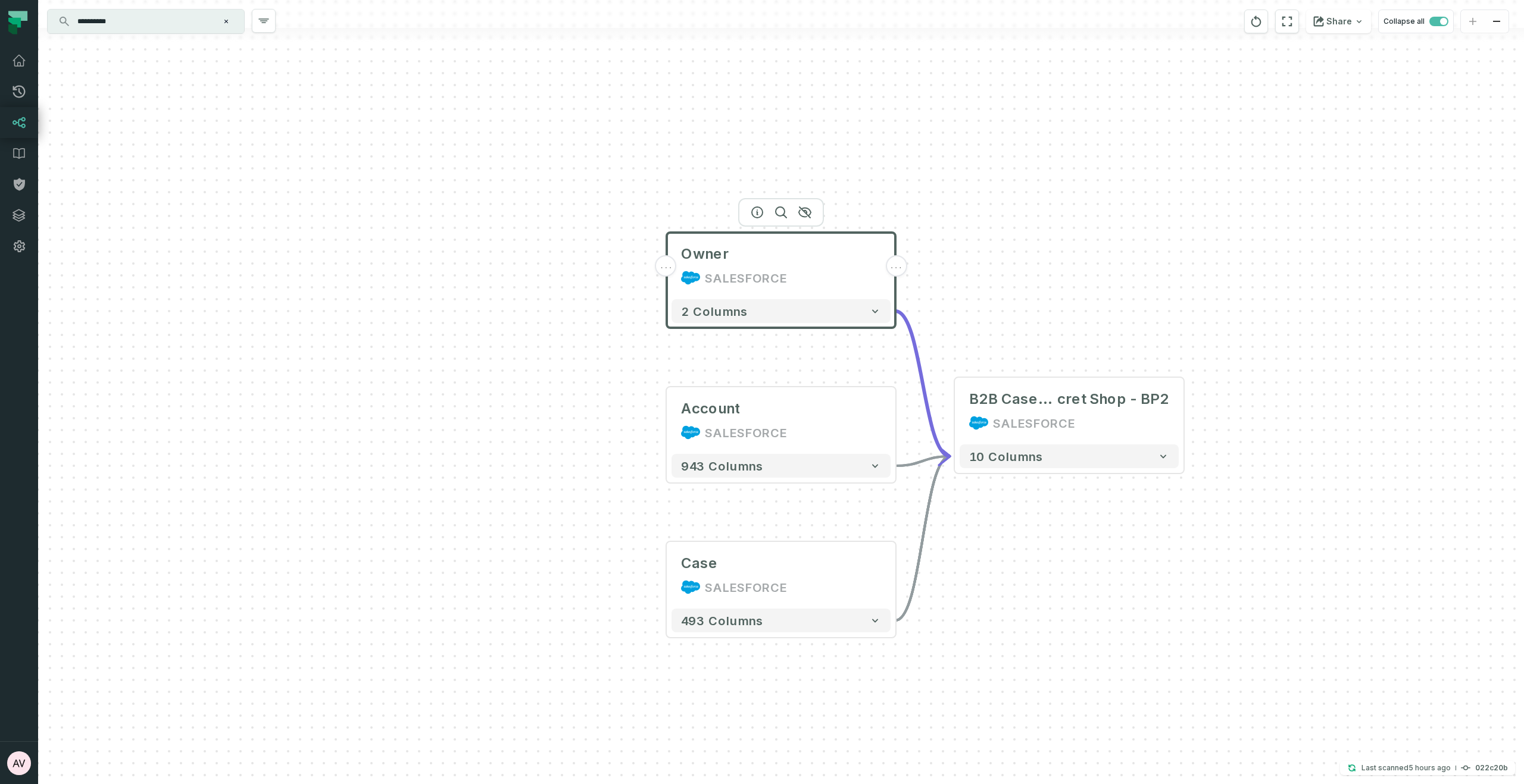
click at [824, 283] on div "SALESFORCE" at bounding box center [781, 277] width 200 height 19
click at [1019, 279] on div "... Owner SALESFORCE ... 2 columns ... Account SALESFORCE ... 943 columns ... C…" at bounding box center [781, 392] width 1486 height 784
click at [784, 271] on div "SALESFORCE" at bounding box center [781, 278] width 200 height 19
click at [738, 282] on div "SALESFORCE" at bounding box center [746, 278] width 82 height 19
click at [1051, 195] on div "... Owner SALESFORCE ... 2 columns ... Account SALESFORCE ... 943 columns ... C…" at bounding box center [781, 392] width 1486 height 784
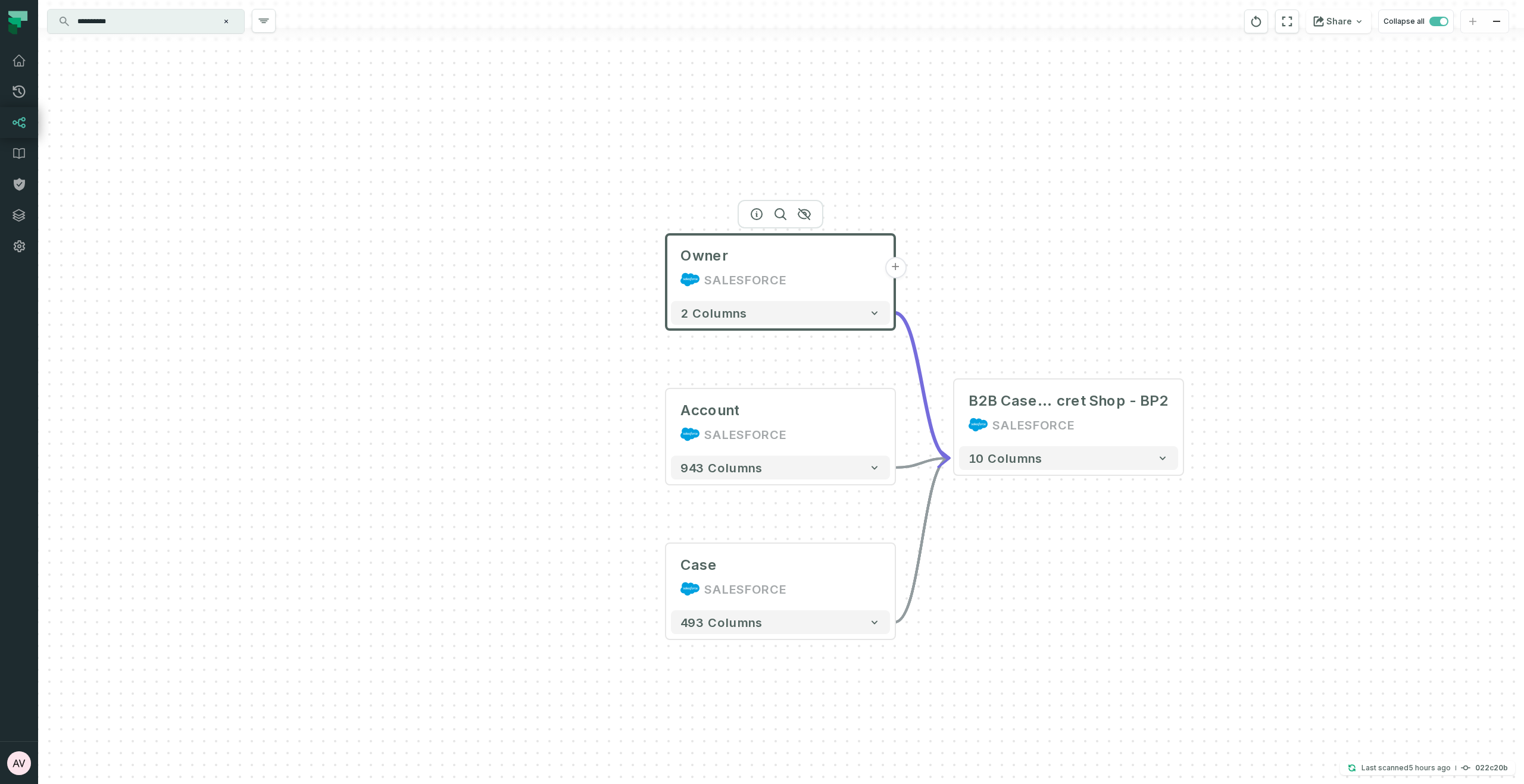
click at [890, 170] on div "Owner SALESFORCE + 2 columns Account SALESFORCE + 943 columns Case SALESFORCE +…" at bounding box center [781, 392] width 1486 height 784
click at [896, 266] on button "+" at bounding box center [895, 268] width 21 height 21
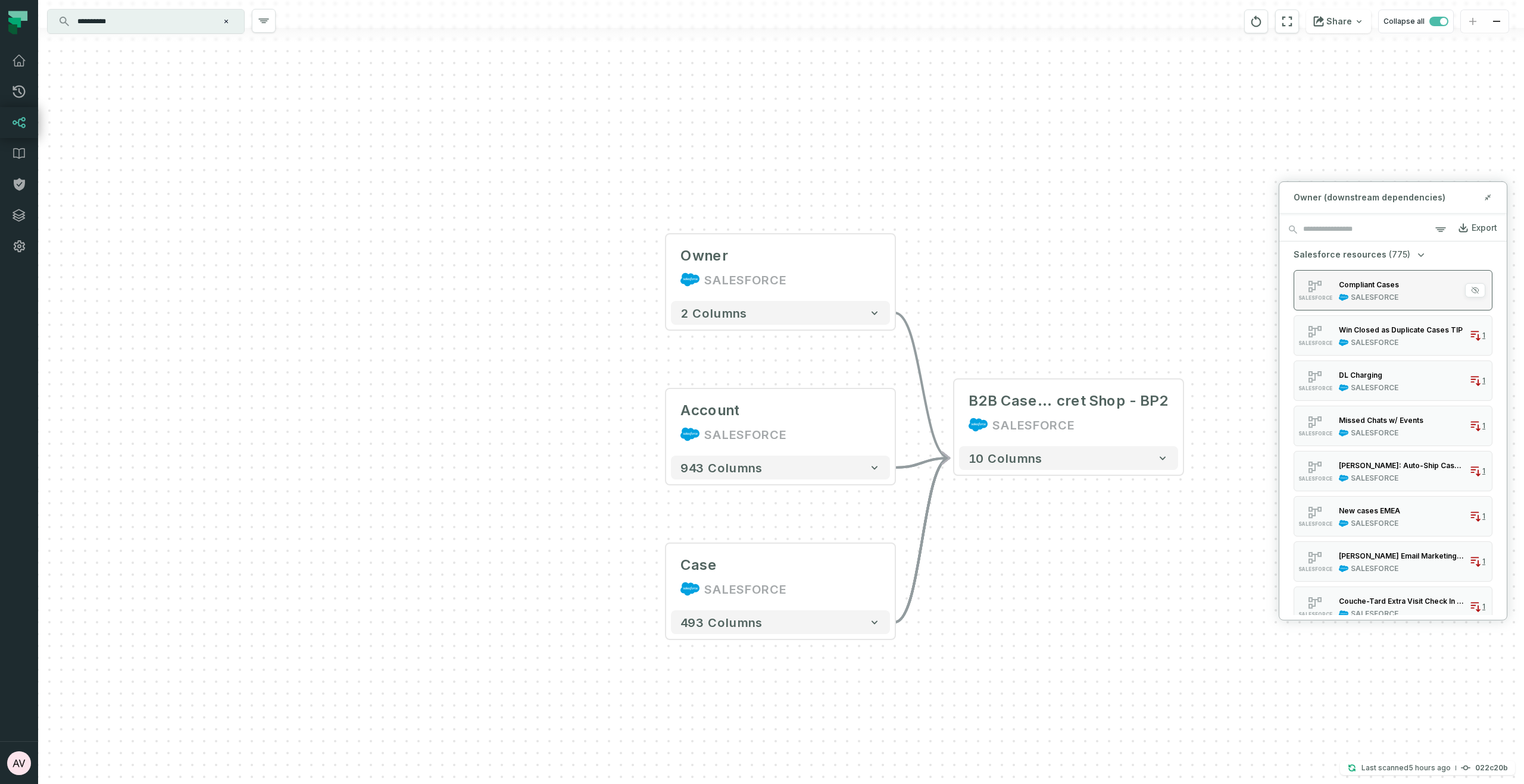
click at [1394, 297] on div "SALESFORCE" at bounding box center [1374, 298] width 48 height 10
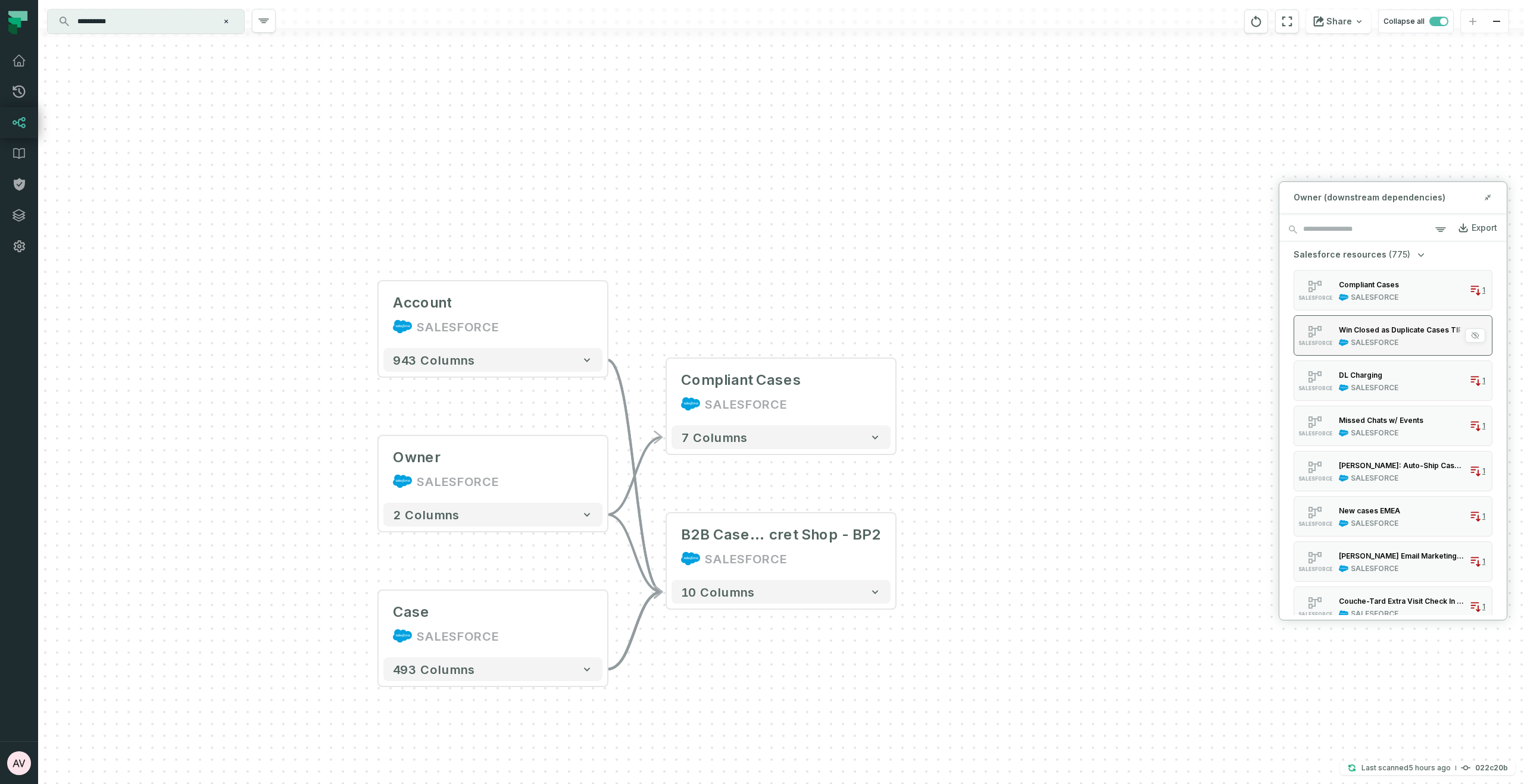
click at [1386, 339] on div "SALESFORCE" at bounding box center [1374, 343] width 48 height 10
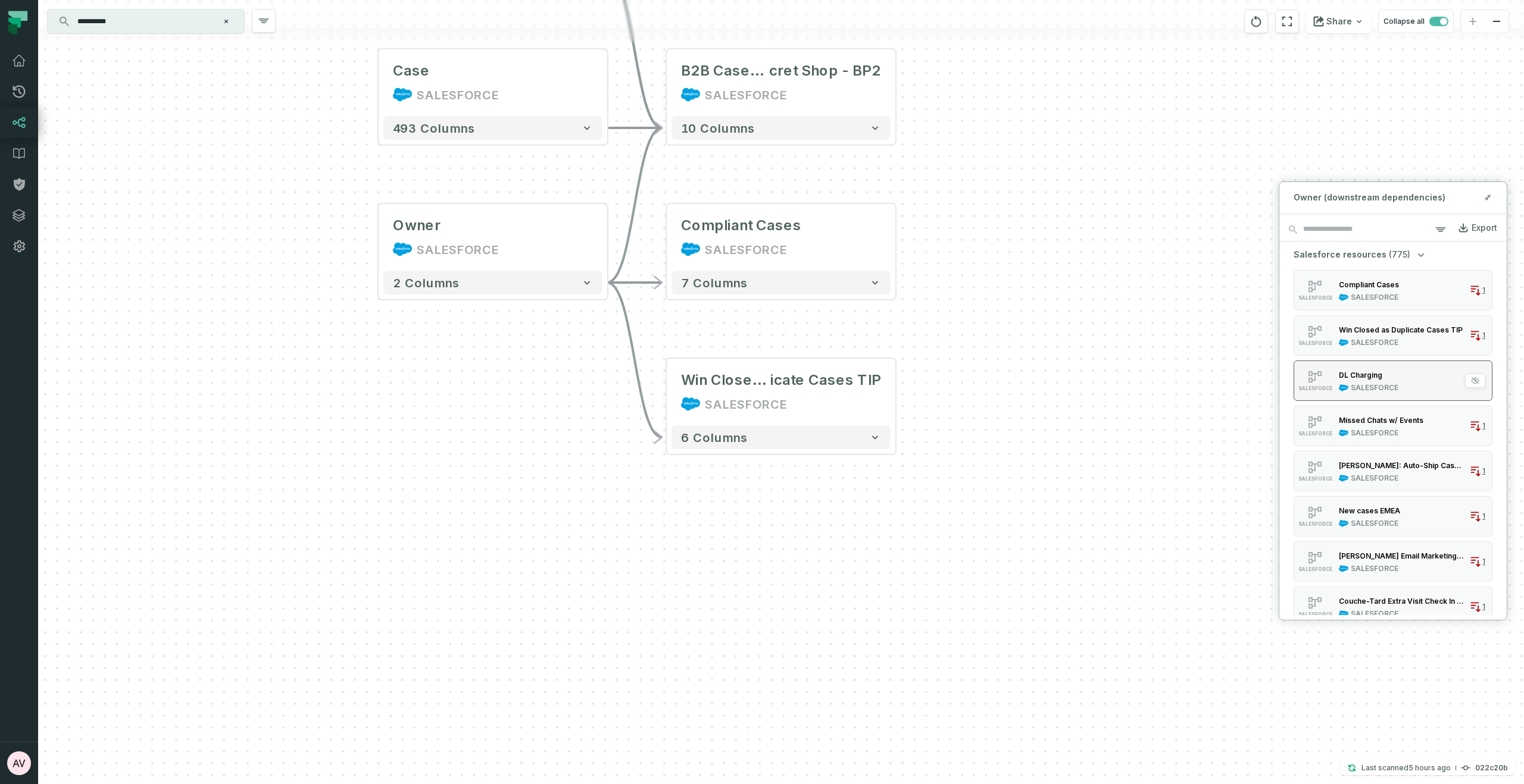
click at [1371, 378] on div "DL Charging" at bounding box center [1360, 374] width 44 height 9
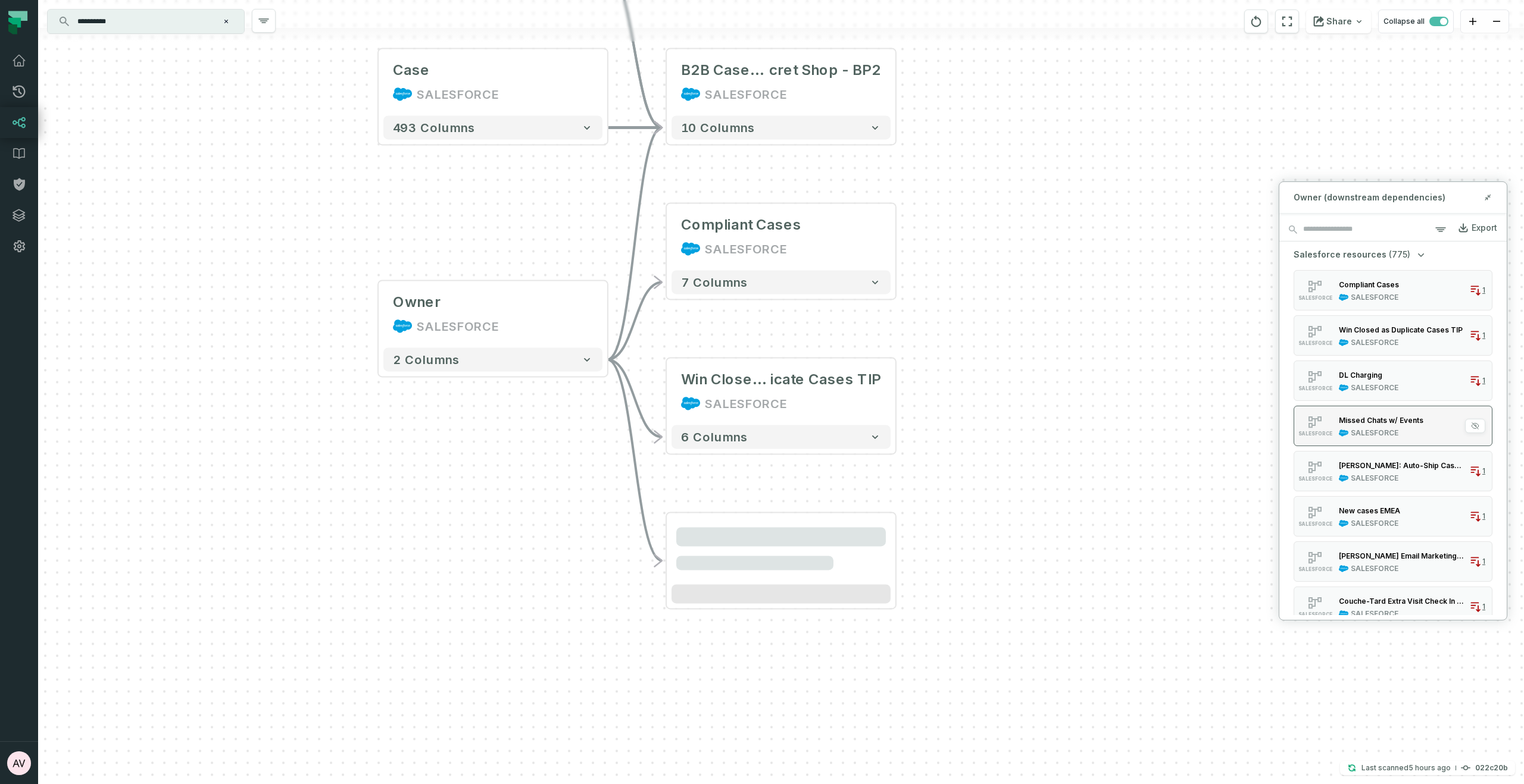
click at [1408, 444] on button "SALESFORCE Missed Chats w/ Events SALESFORCE 1" at bounding box center [1393, 426] width 199 height 41
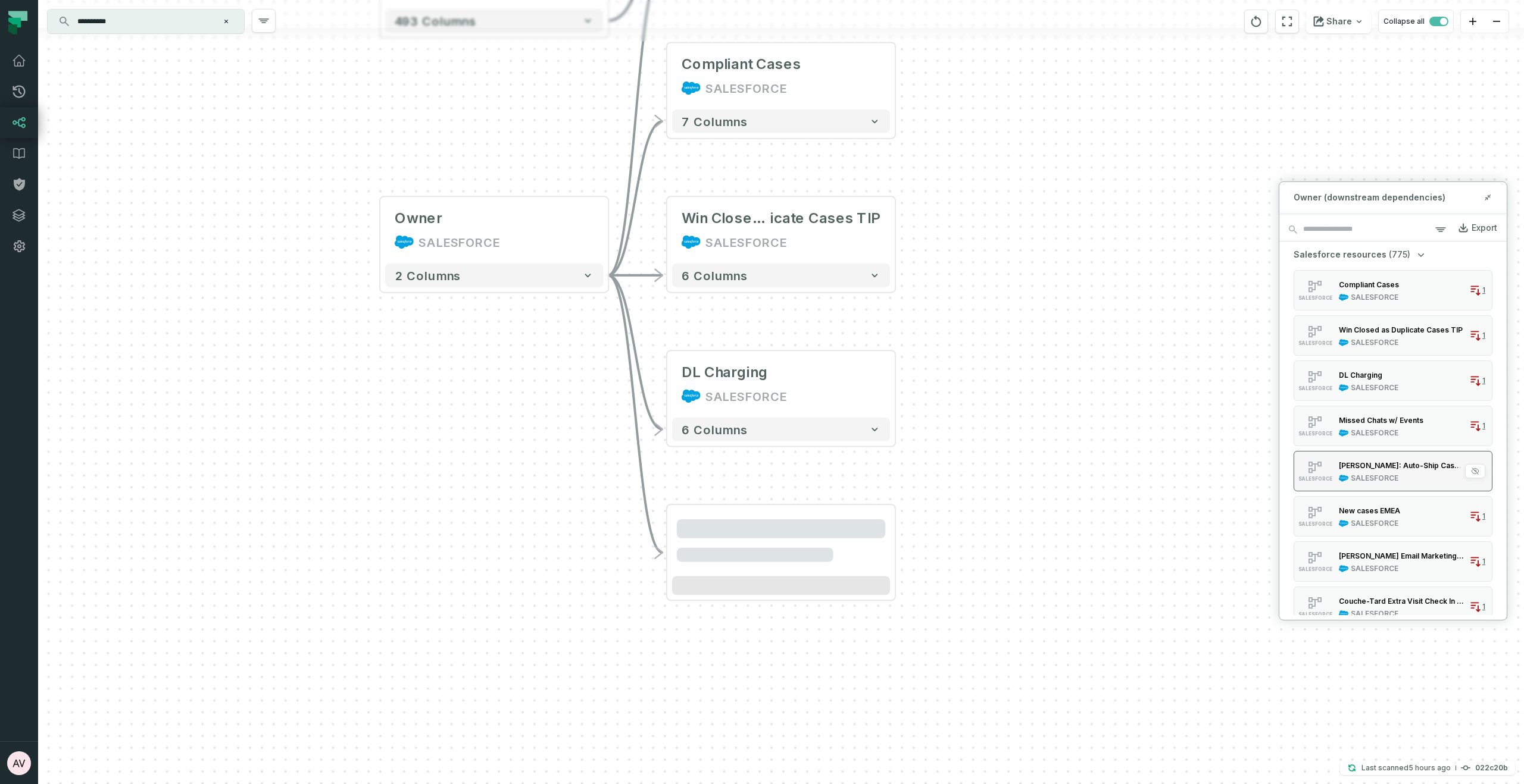
click at [1406, 479] on div "SALESFORCE" at bounding box center [1401, 478] width 125 height 10
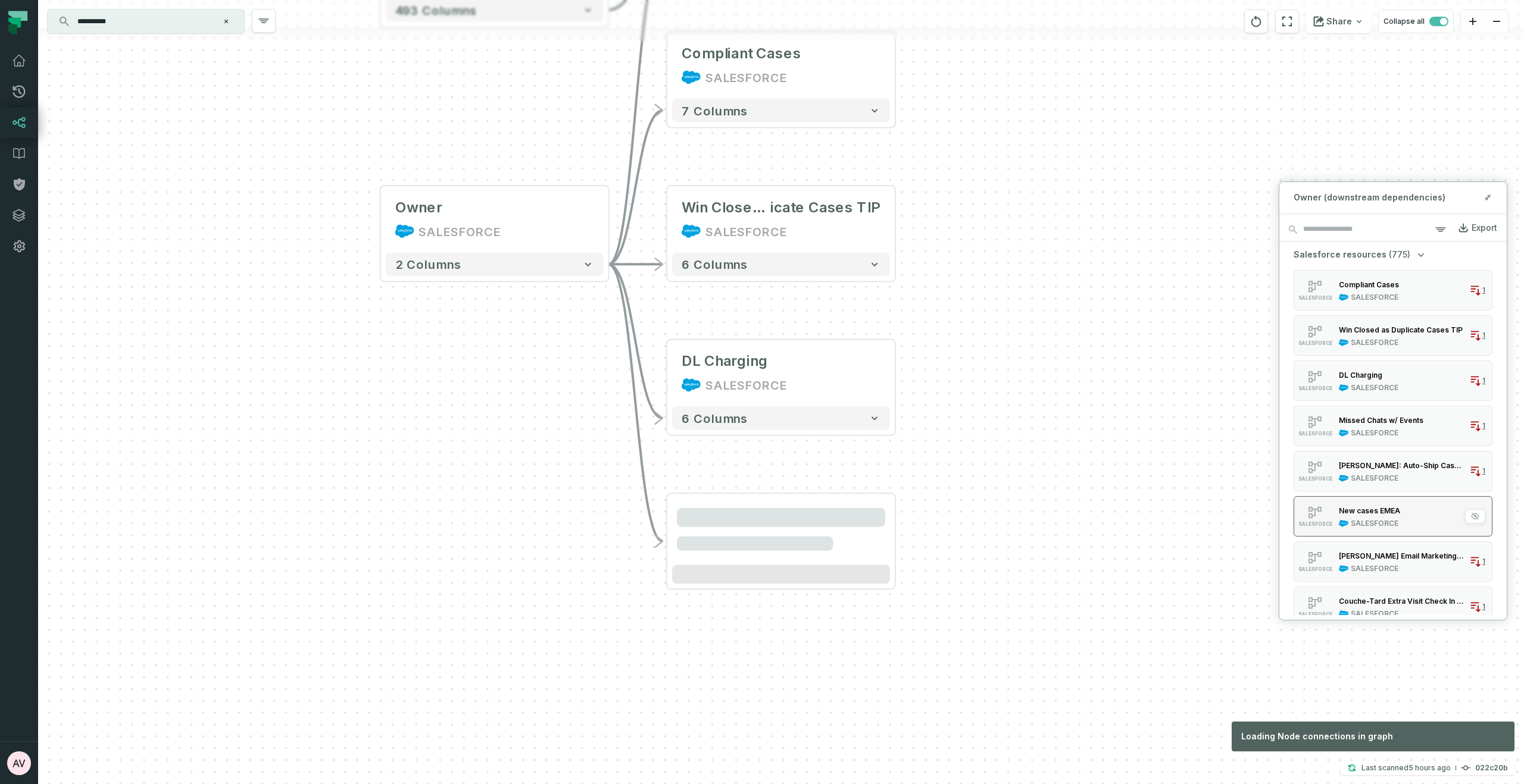
click at [1409, 521] on button "SALESFORCE New cases EMEA SALESFORCE 1" at bounding box center [1393, 516] width 199 height 41
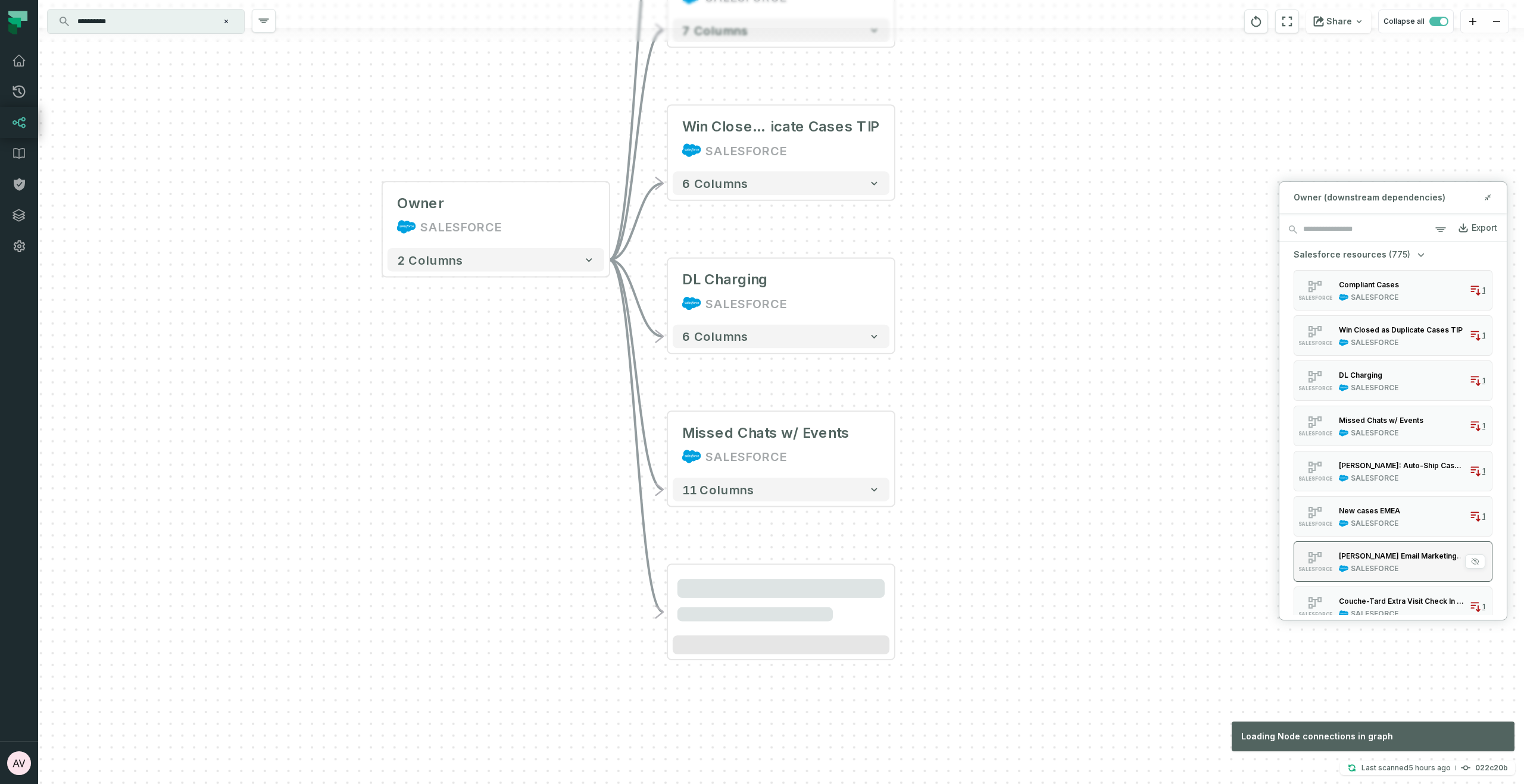
click at [1410, 554] on div "JUUL Email Marketing Blacklist 30 days" at bounding box center [1401, 555] width 125 height 9
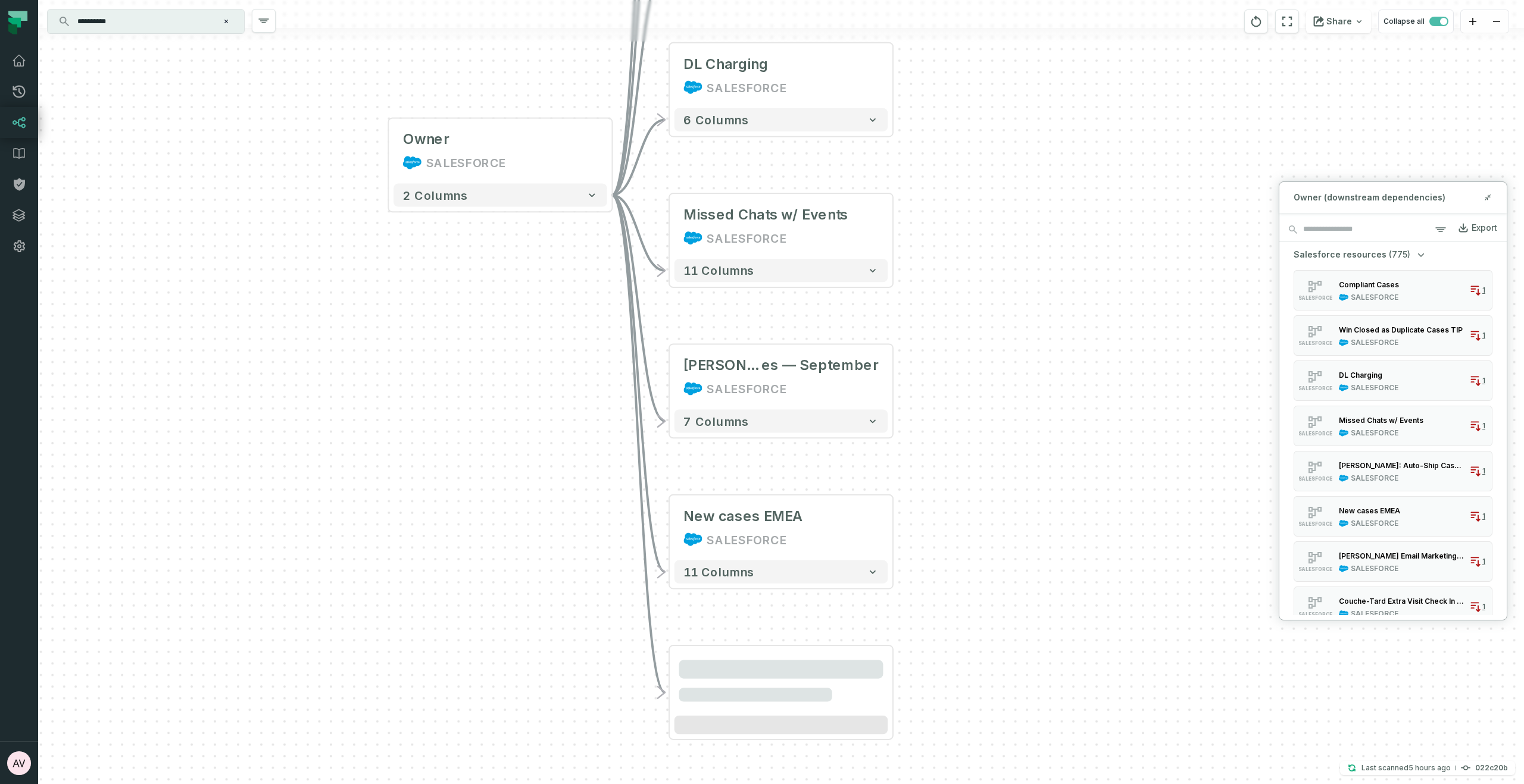
click at [984, 387] on div "Owner SALESFORCE + 2 columns Account SALESFORCE + 943 columns Case SALESFORCE +…" at bounding box center [781, 392] width 1486 height 784
click at [1488, 197] on icon at bounding box center [1489, 196] width 2 height 2
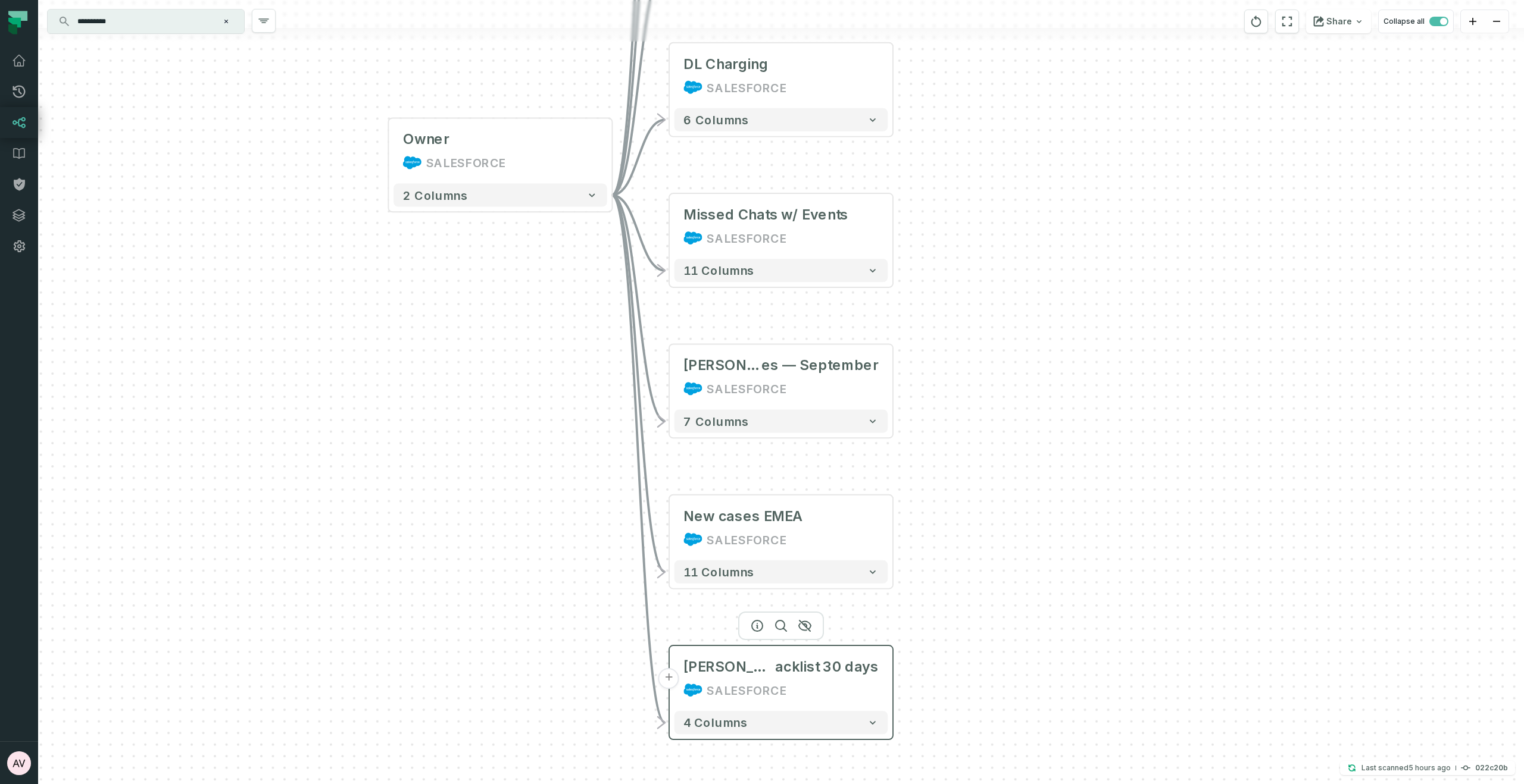
click at [664, 680] on button "+" at bounding box center [669, 679] width 21 height 21
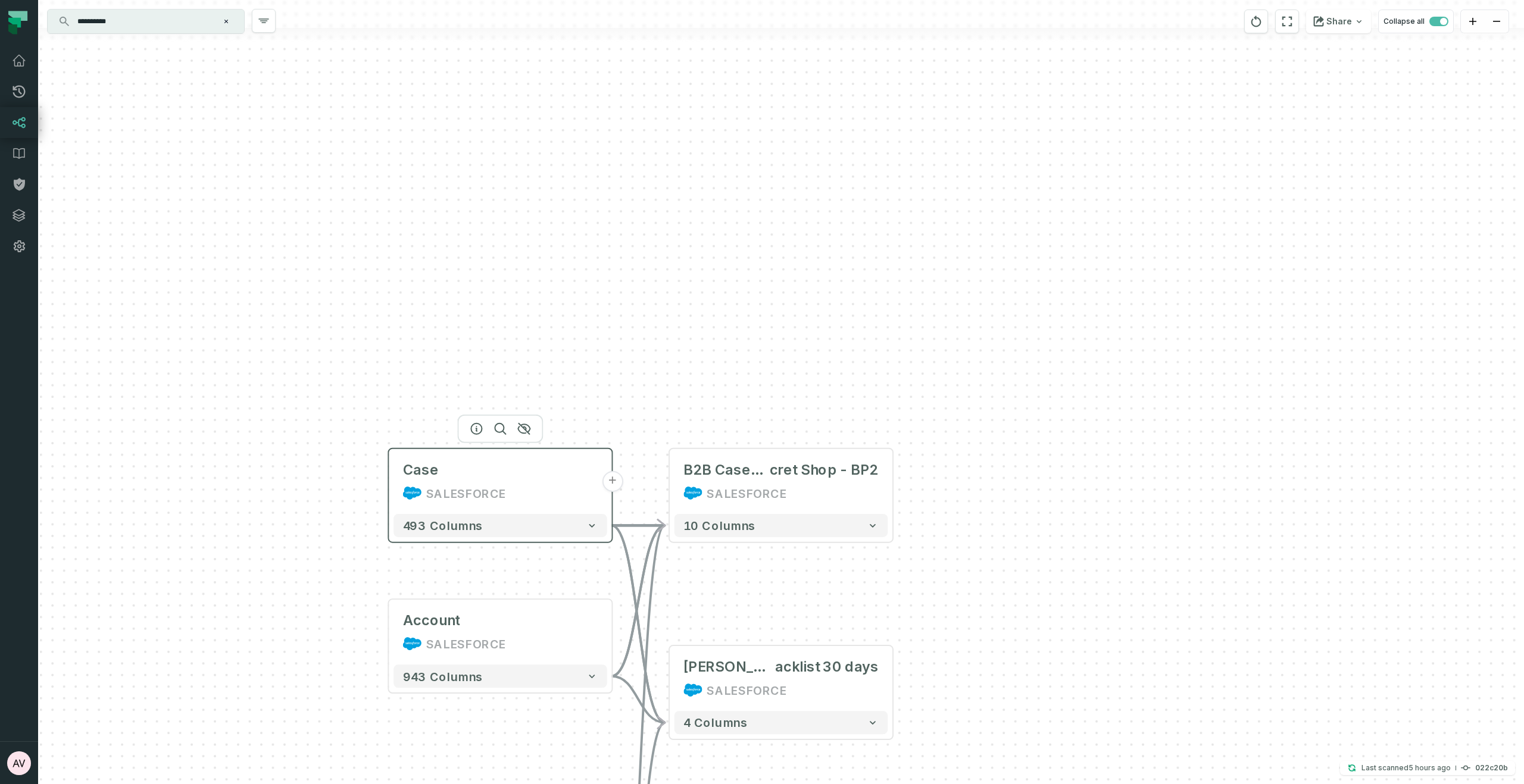
click at [611, 483] on button "+" at bounding box center [612, 481] width 21 height 21
click at [614, 482] on button "+" at bounding box center [612, 482] width 21 height 21
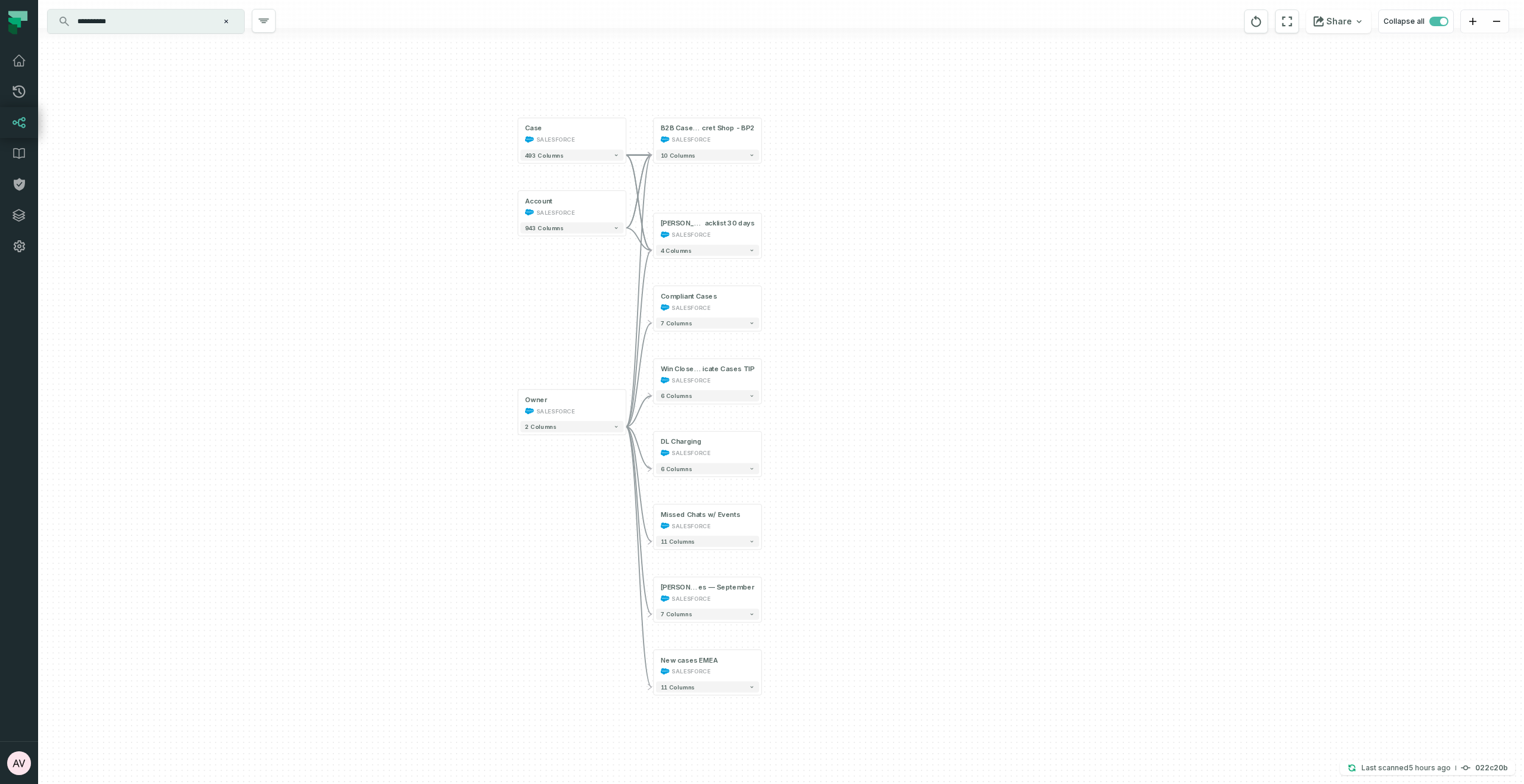
drag, startPoint x: 928, startPoint y: 693, endPoint x: 814, endPoint y: 250, distance: 457.4
click at [814, 250] on div "Owner SALESFORCE + 2 columns Account SALESFORCE + 943 columns Case SALESFORCE +…" at bounding box center [781, 392] width 1486 height 784
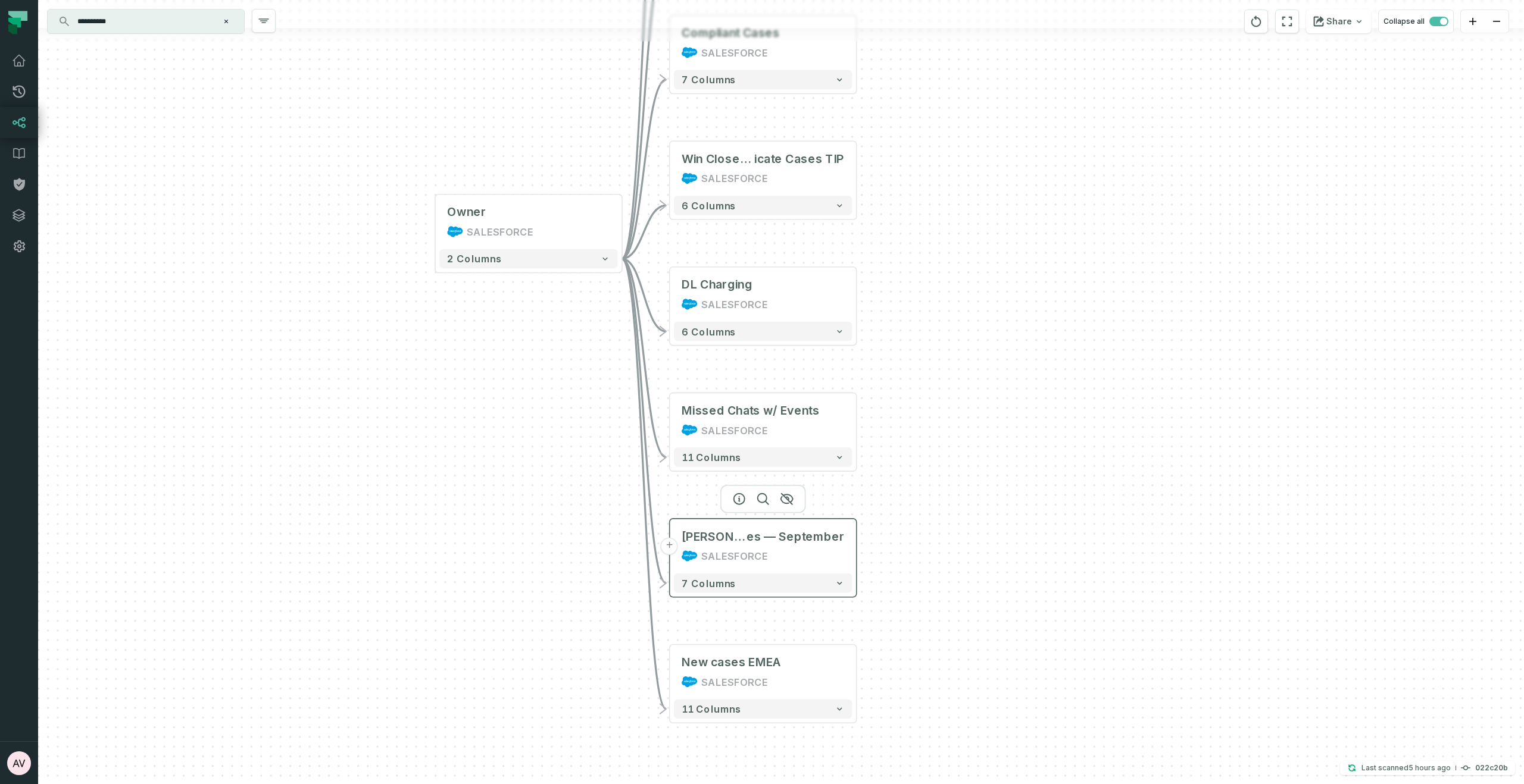
click at [674, 549] on button "+" at bounding box center [669, 546] width 18 height 18
click at [669, 542] on button "+" at bounding box center [669, 547] width 18 height 18
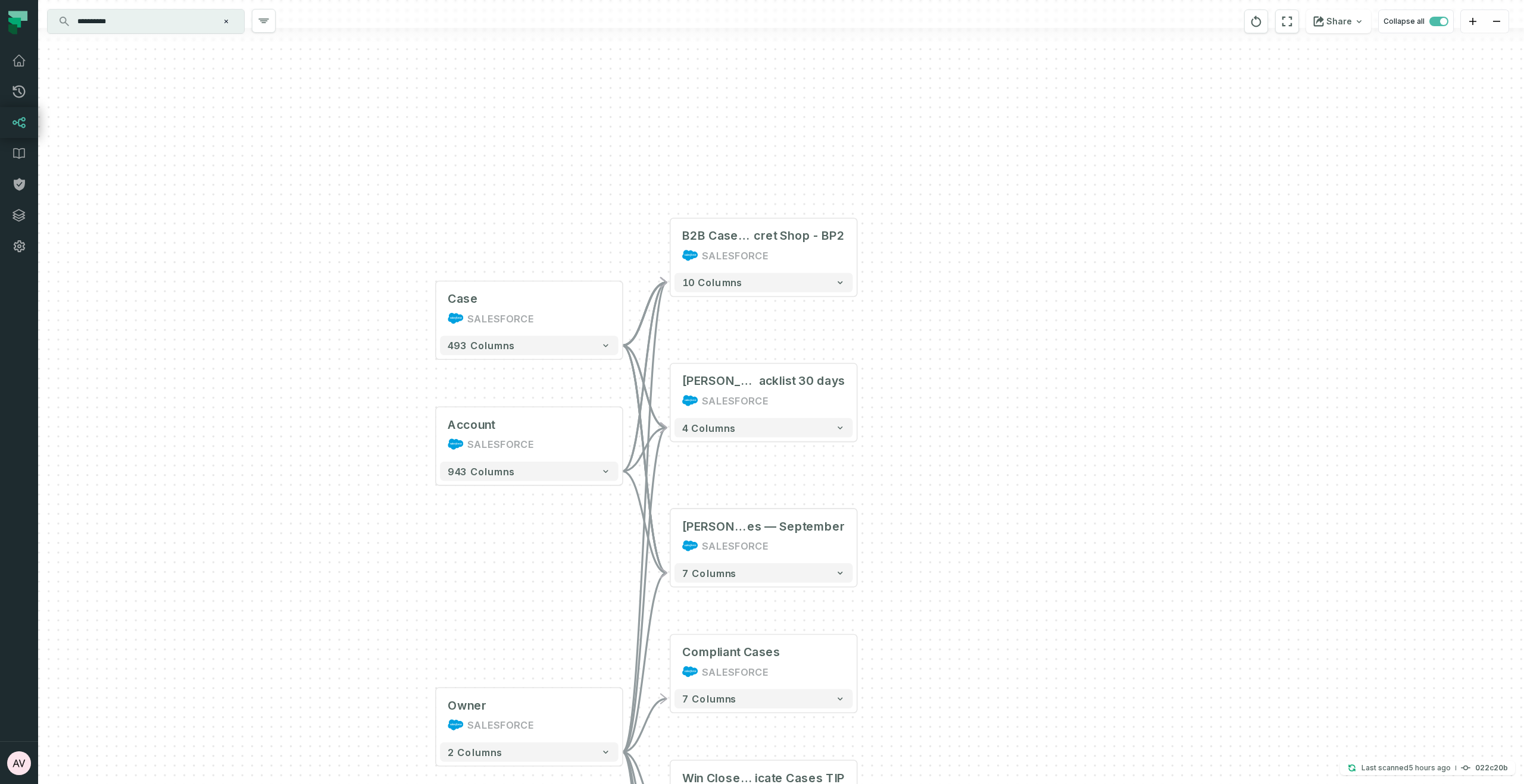
drag, startPoint x: 597, startPoint y: 599, endPoint x: 592, endPoint y: 387, distance: 212.1
click at [592, 386] on div "Owner SALESFORCE + 2 columns Account SALESFORCE + 943 columns Case SALESFORCE +…" at bounding box center [781, 392] width 1486 height 784
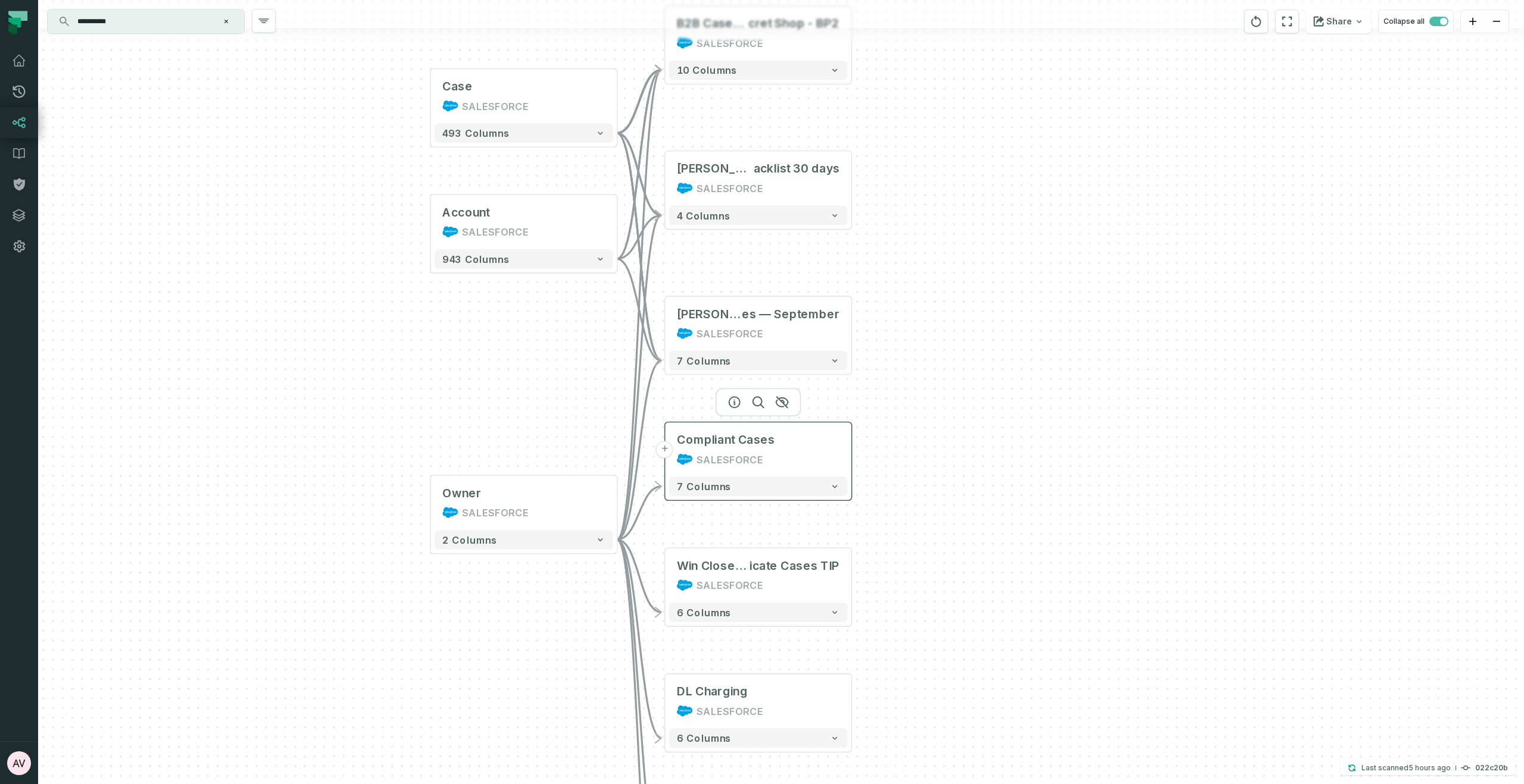
click at [666, 450] on button "+" at bounding box center [664, 449] width 18 height 18
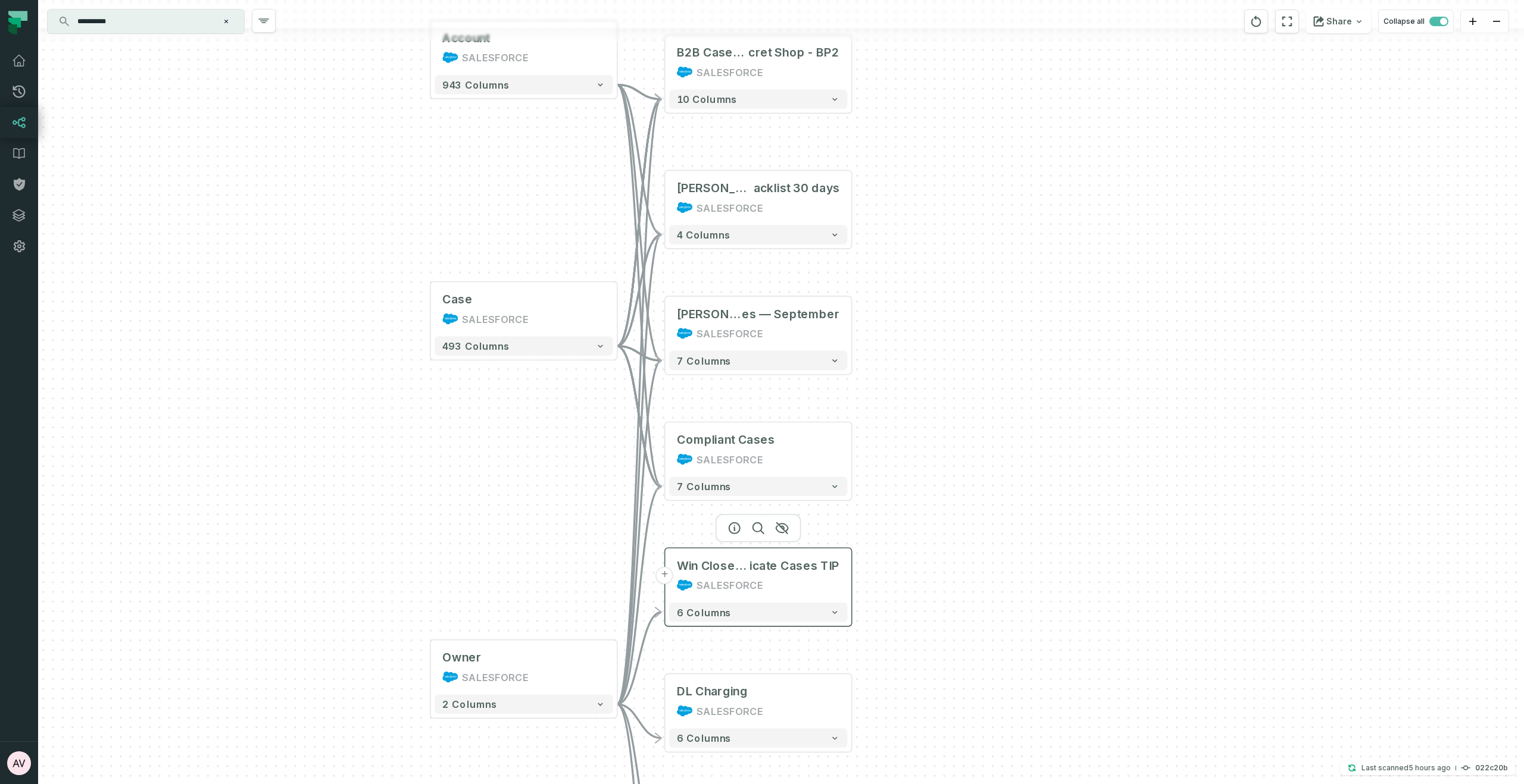
click at [667, 570] on button "+" at bounding box center [664, 576] width 18 height 18
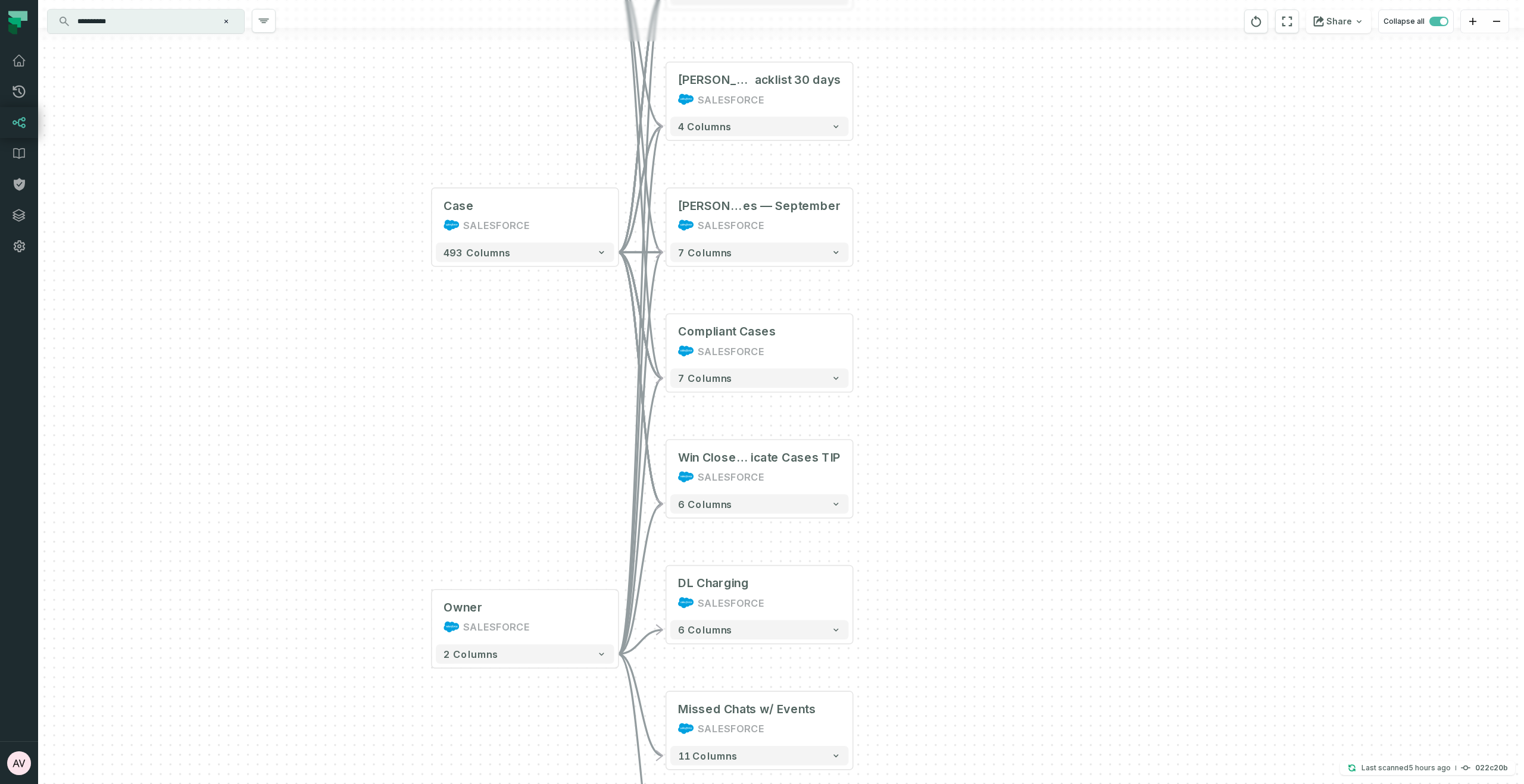
drag, startPoint x: 545, startPoint y: 556, endPoint x: 565, endPoint y: 478, distance: 80.5
click at [548, 444] on div "Owner SALESFORCE + 2 columns Account SALESFORCE + 943 columns Case SALESFORCE +…" at bounding box center [781, 392] width 1486 height 784
click at [663, 591] on button "+" at bounding box center [666, 587] width 18 height 18
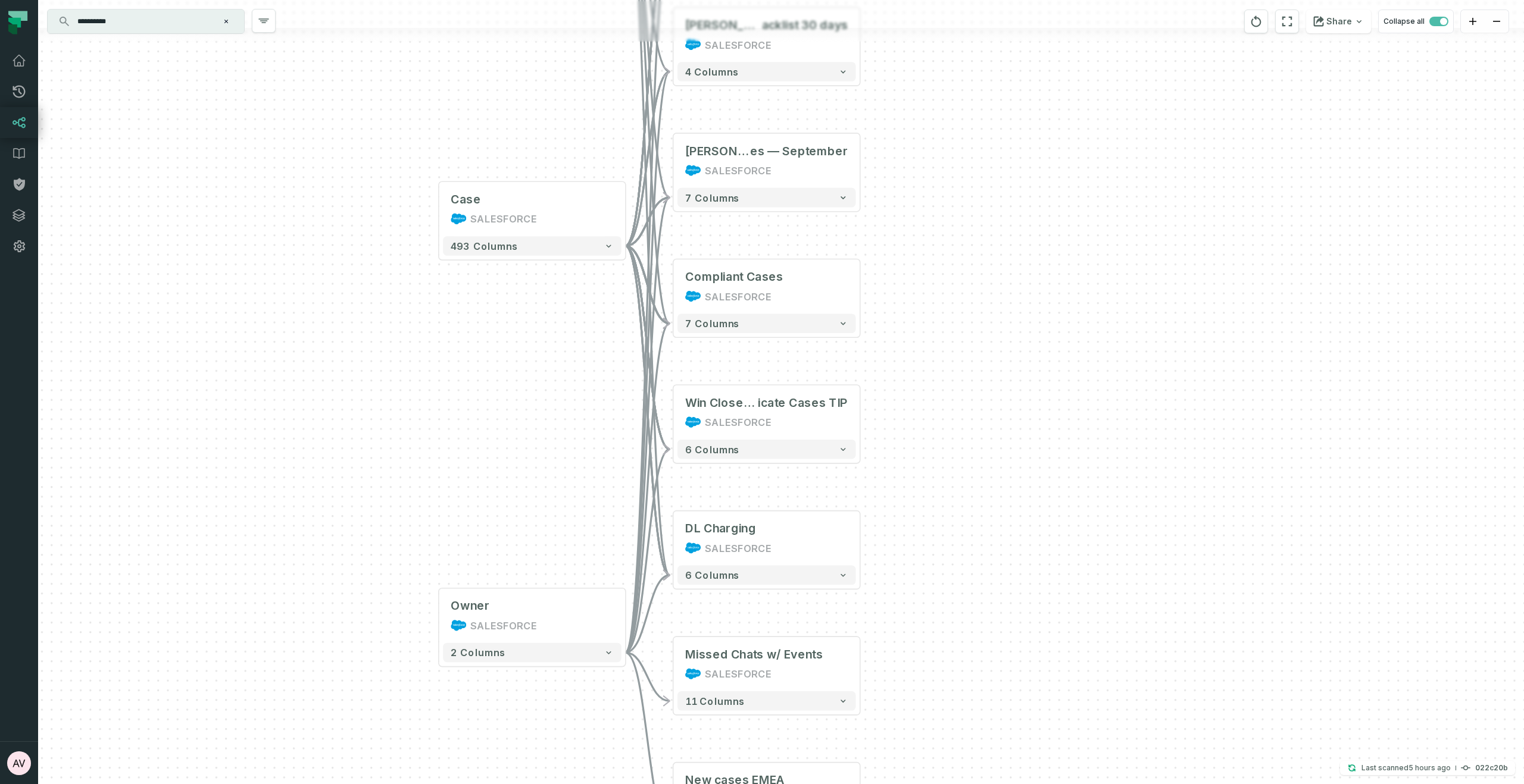
drag, startPoint x: 770, startPoint y: 608, endPoint x: 760, endPoint y: 541, distance: 67.7
click at [761, 540] on div "Owner SALESFORCE + 2 columns Account SALESFORCE + 943 columns Case SALESFORCE +…" at bounding box center [781, 392] width 1486 height 784
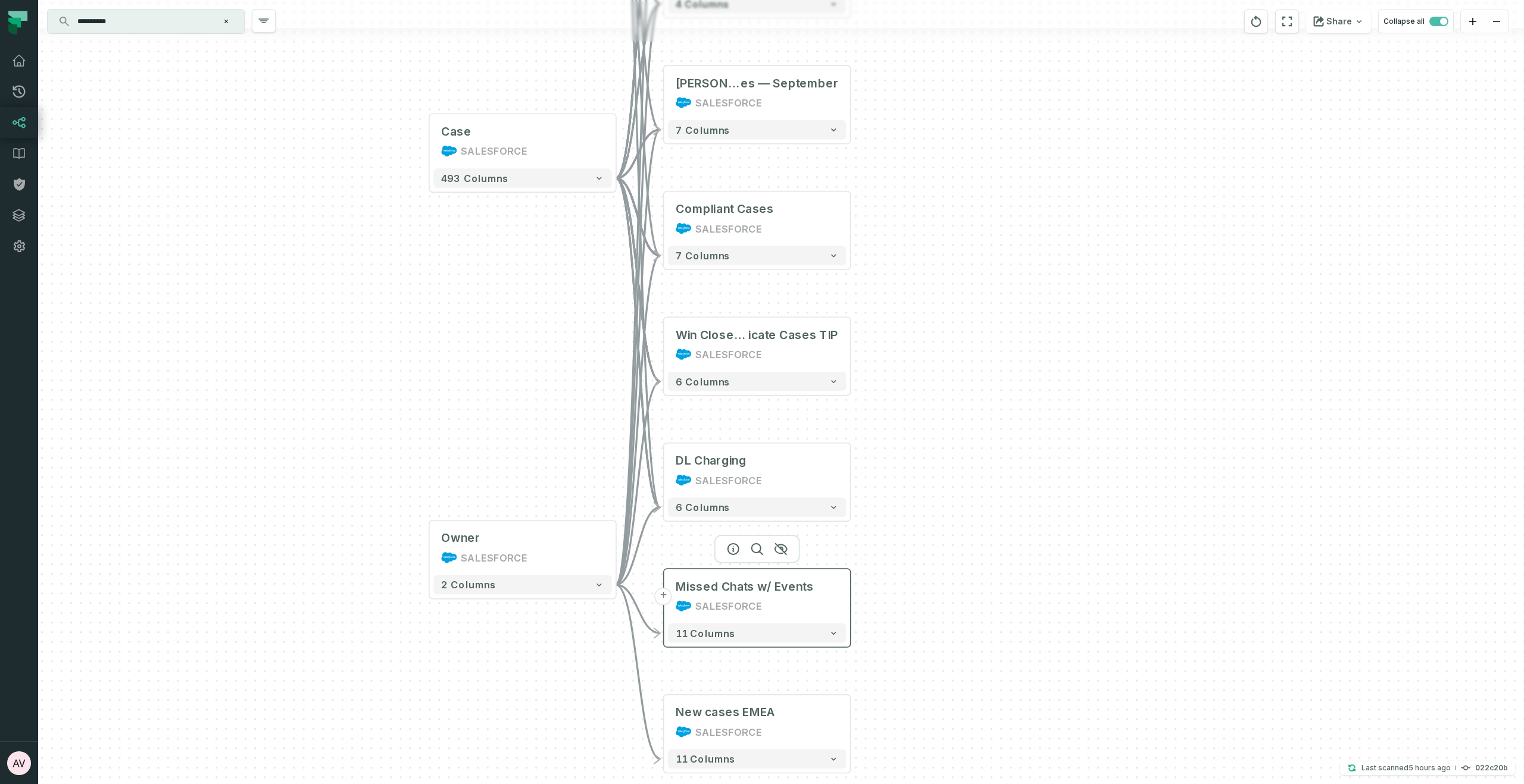
click at [664, 595] on button "+" at bounding box center [663, 596] width 18 height 18
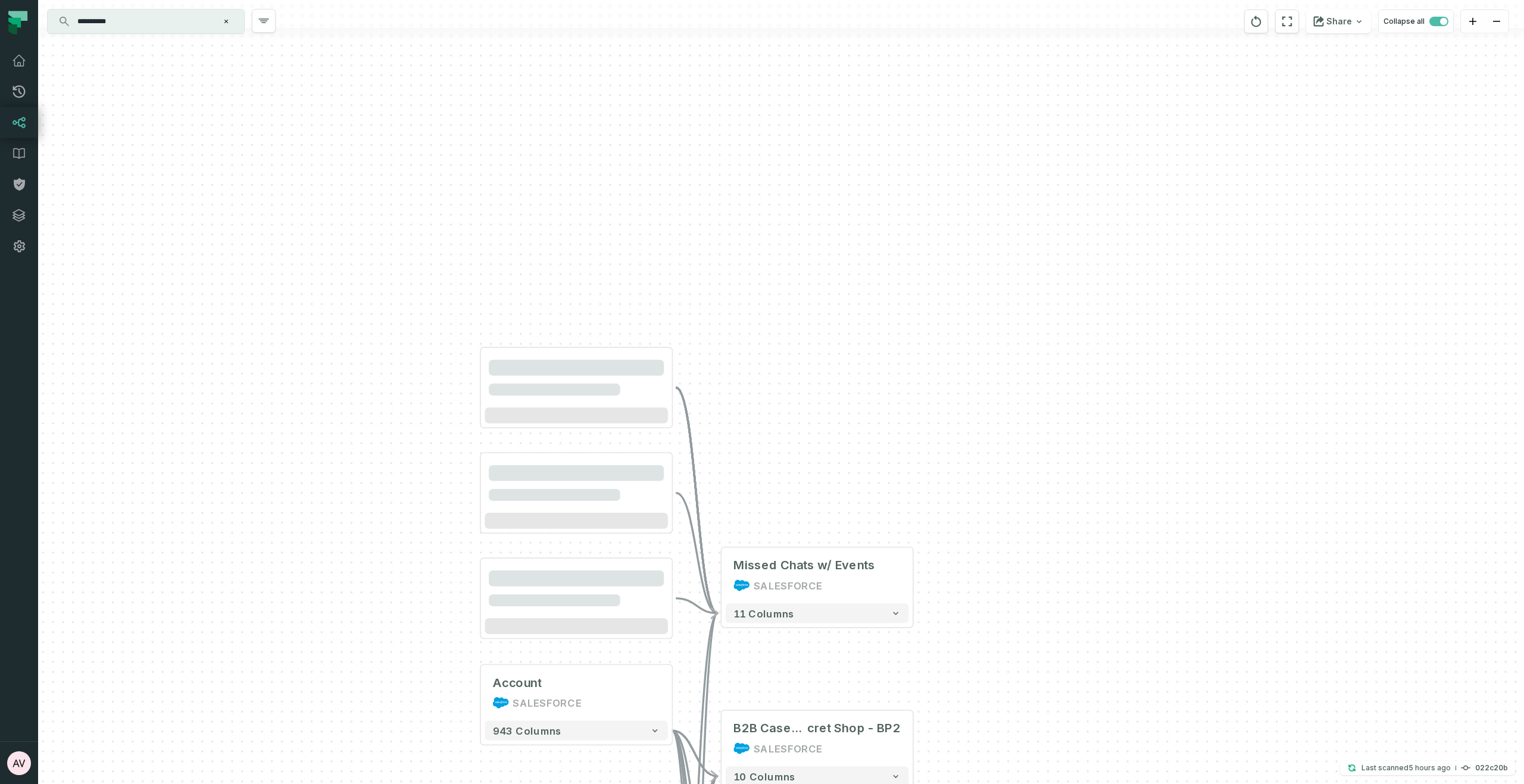
drag, startPoint x: 650, startPoint y: 591, endPoint x: 685, endPoint y: 392, distance: 202.1
click at [683, 388] on div "Owner SALESFORCE + 2 columns Account SALESFORCE + 943 columns Case SALESFORCE +…" at bounding box center [781, 392] width 1486 height 784
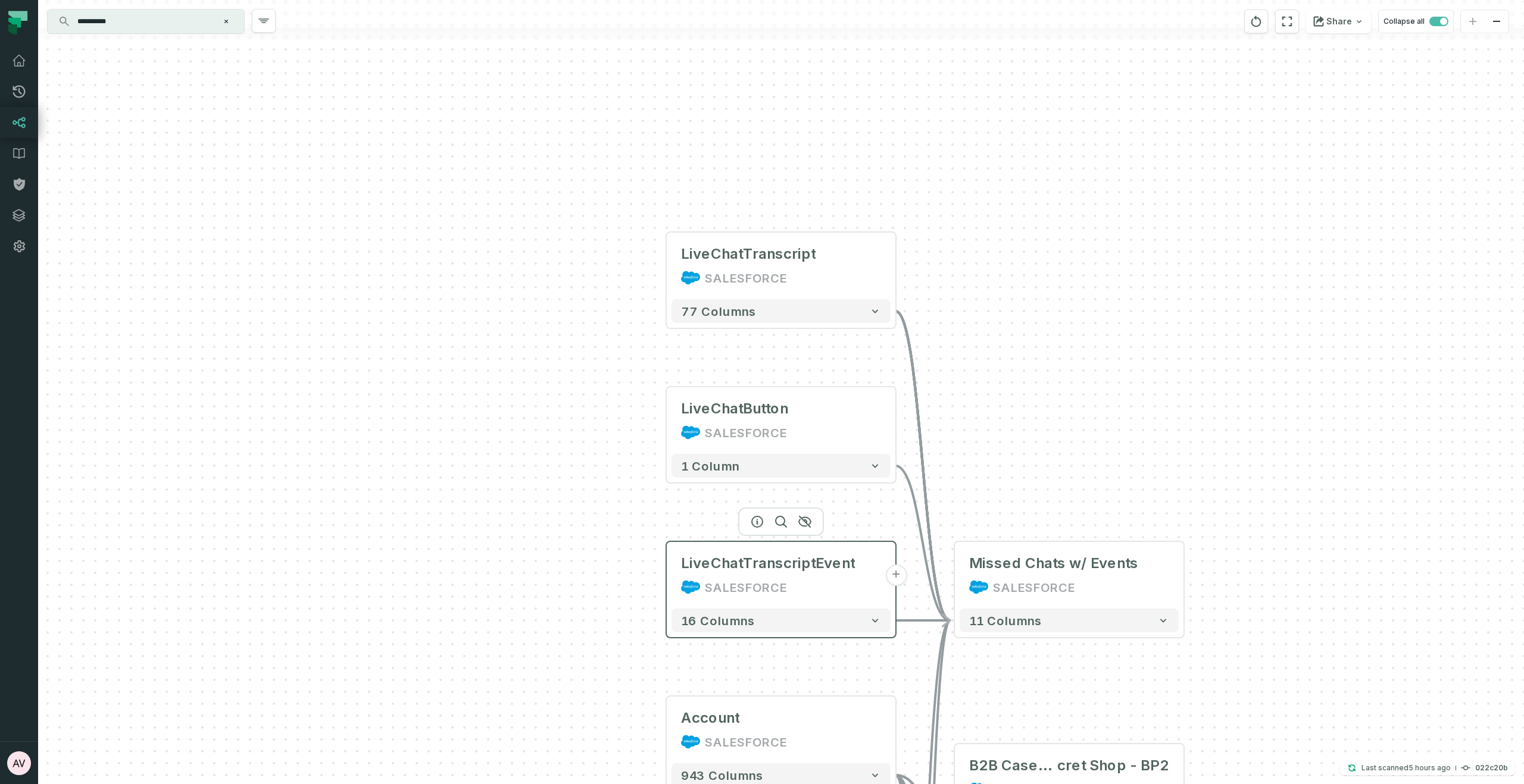
click at [896, 575] on button "+" at bounding box center [895, 575] width 21 height 21
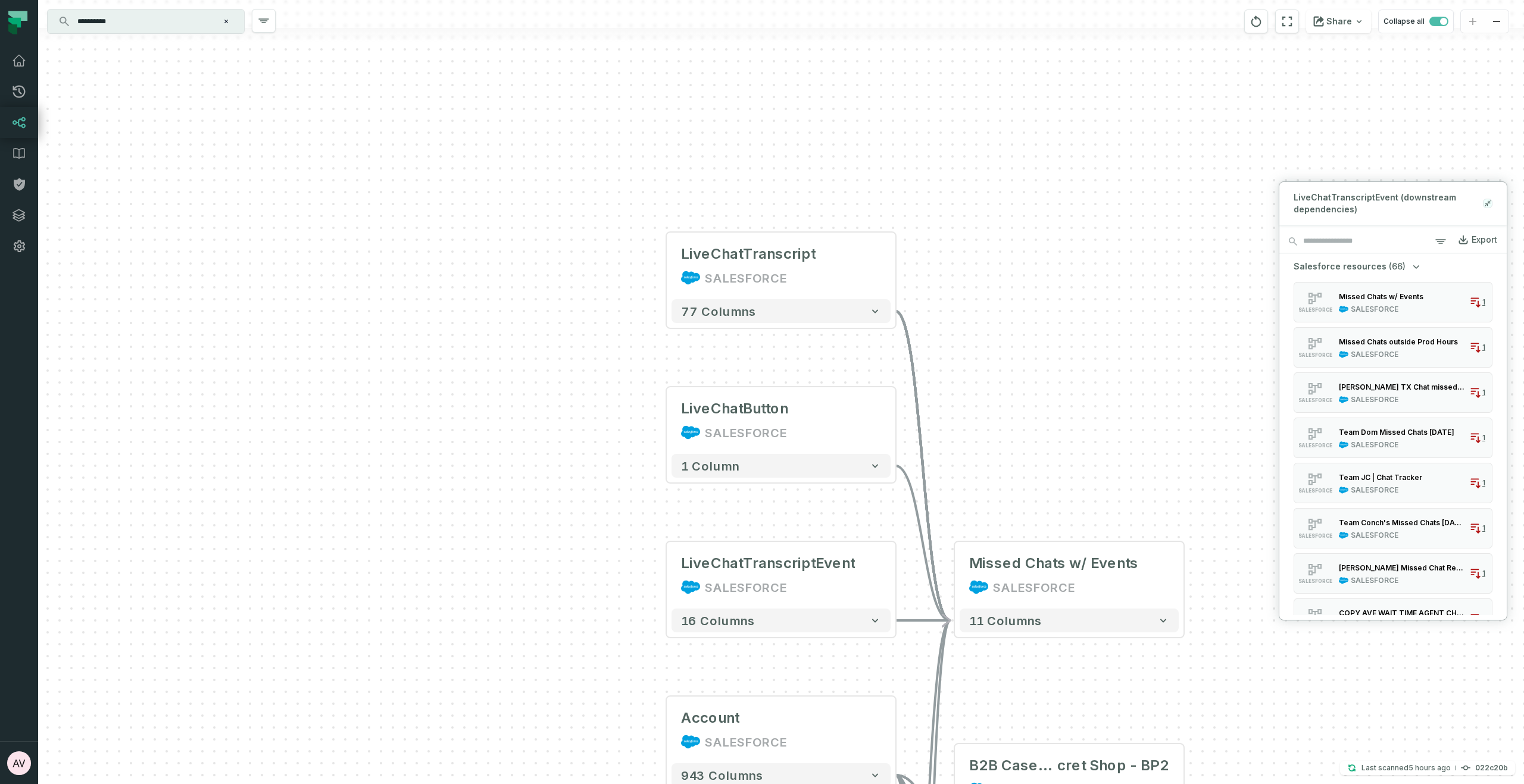
click at [1488, 203] on icon at bounding box center [1489, 202] width 2 height 2
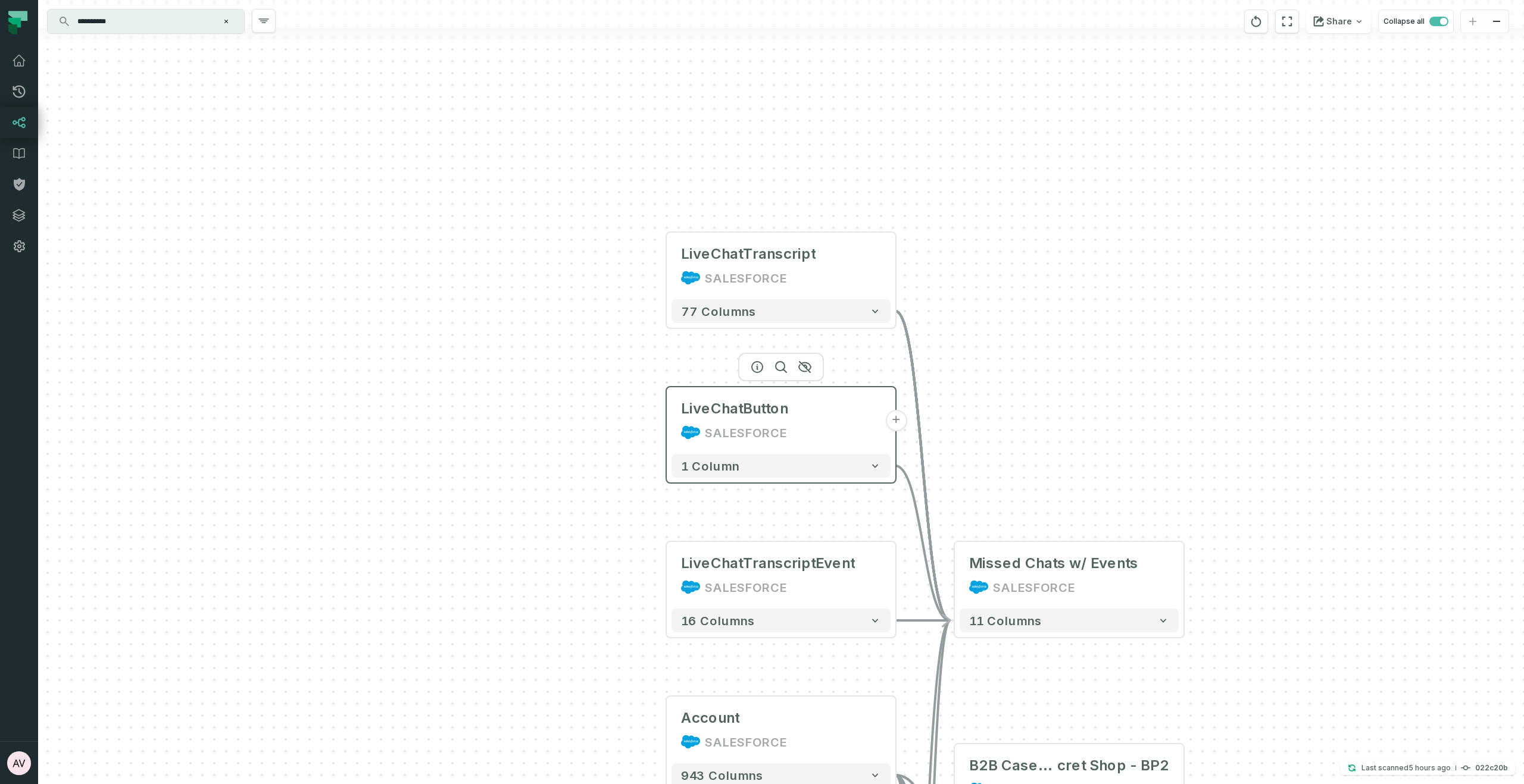
click at [898, 421] on button "+" at bounding box center [895, 420] width 21 height 21
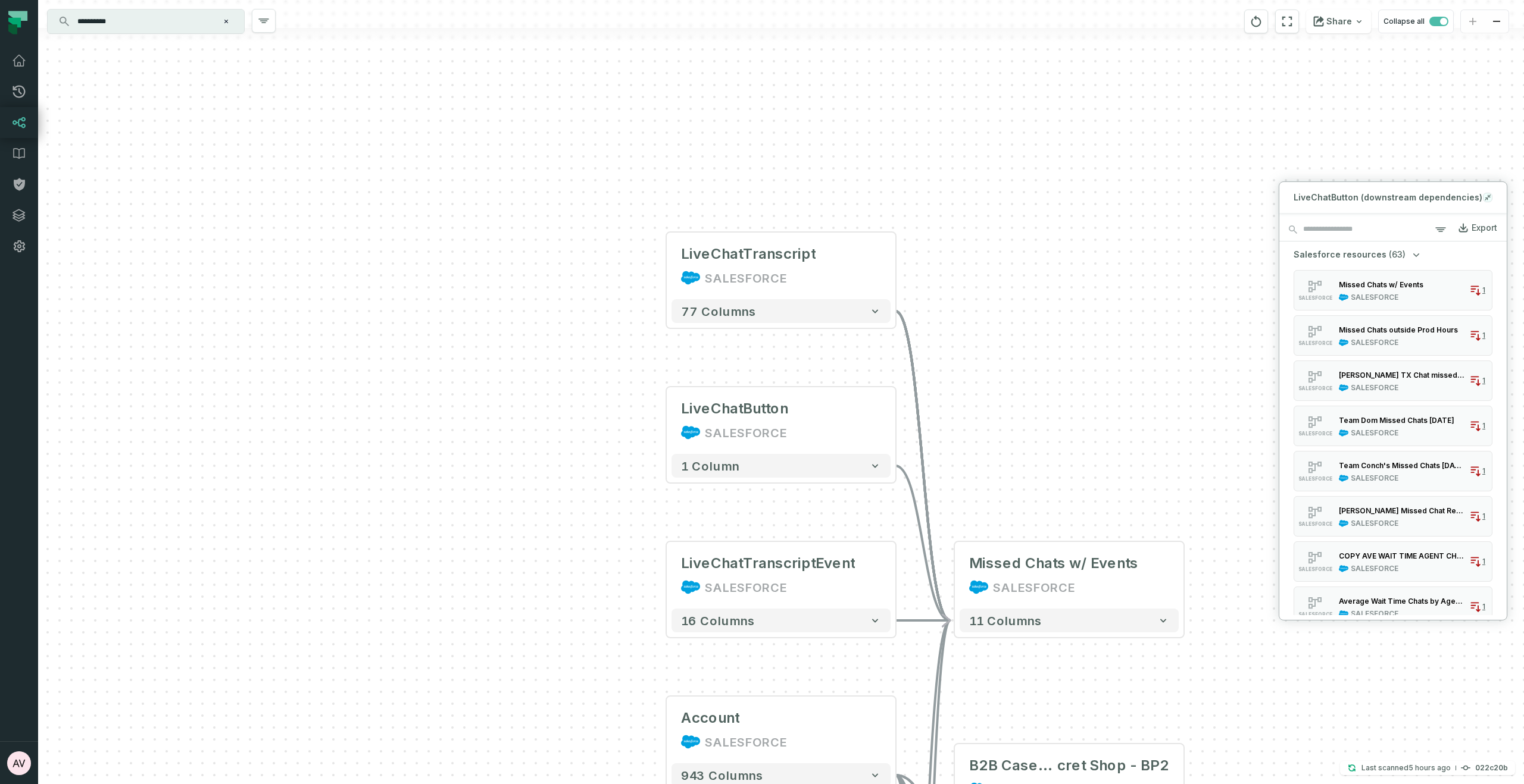
click at [1486, 197] on icon at bounding box center [1486, 199] width 2 height 2
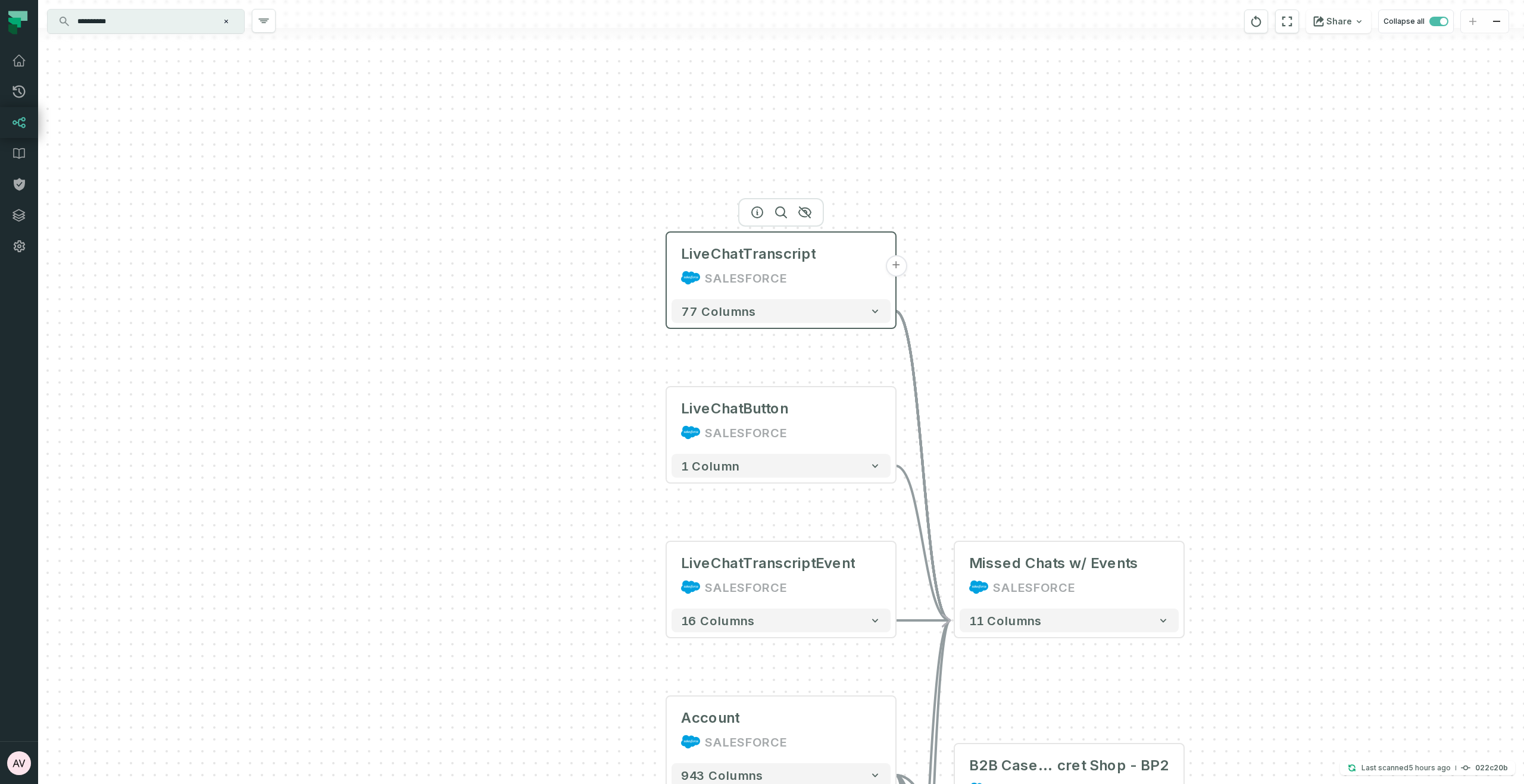
click at [894, 267] on button "+" at bounding box center [895, 266] width 21 height 21
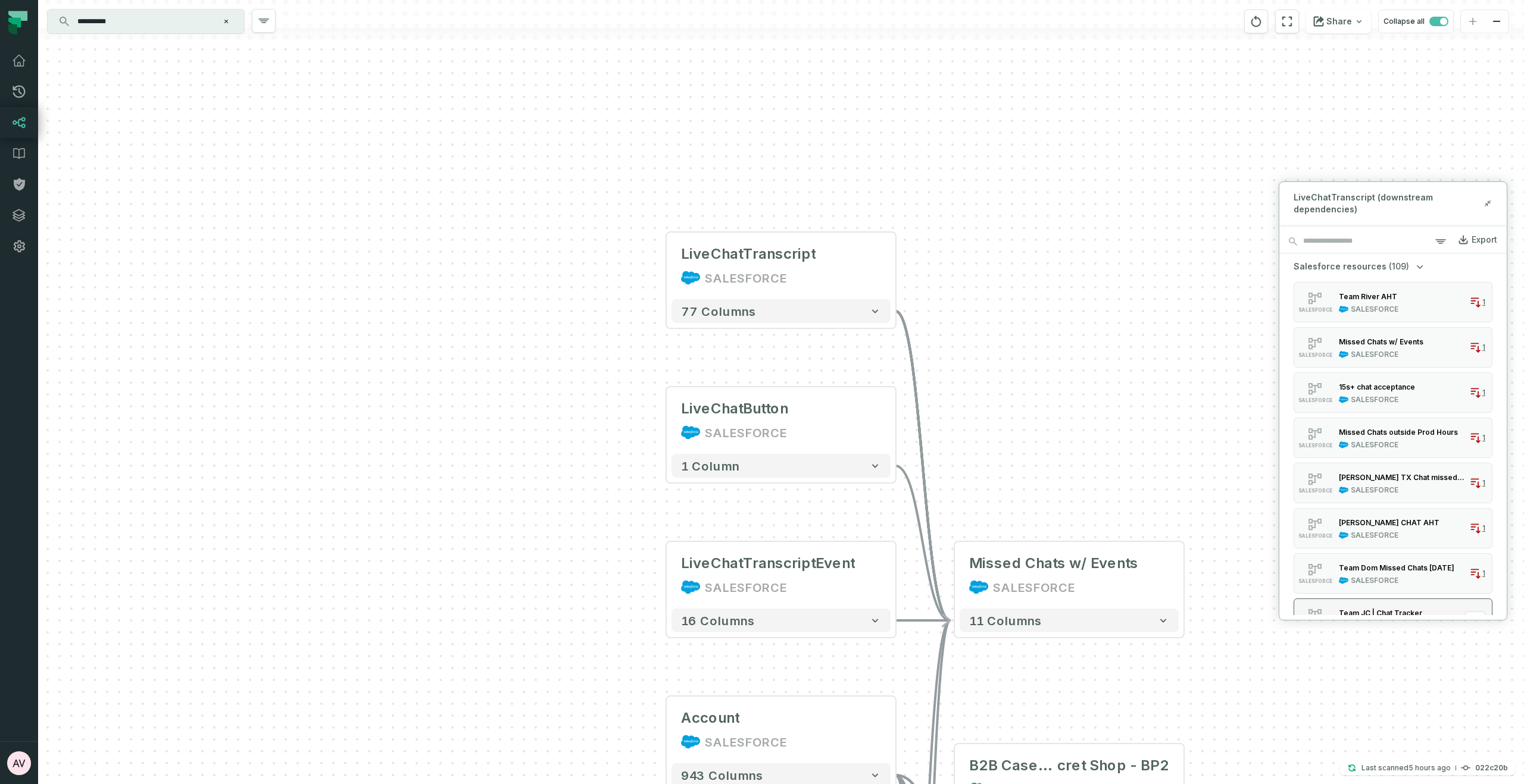
scroll to position [364, 0]
click at [1401, 524] on div "Average Wait Time Chats by Agent WTD" at bounding box center [1401, 519] width 125 height 9
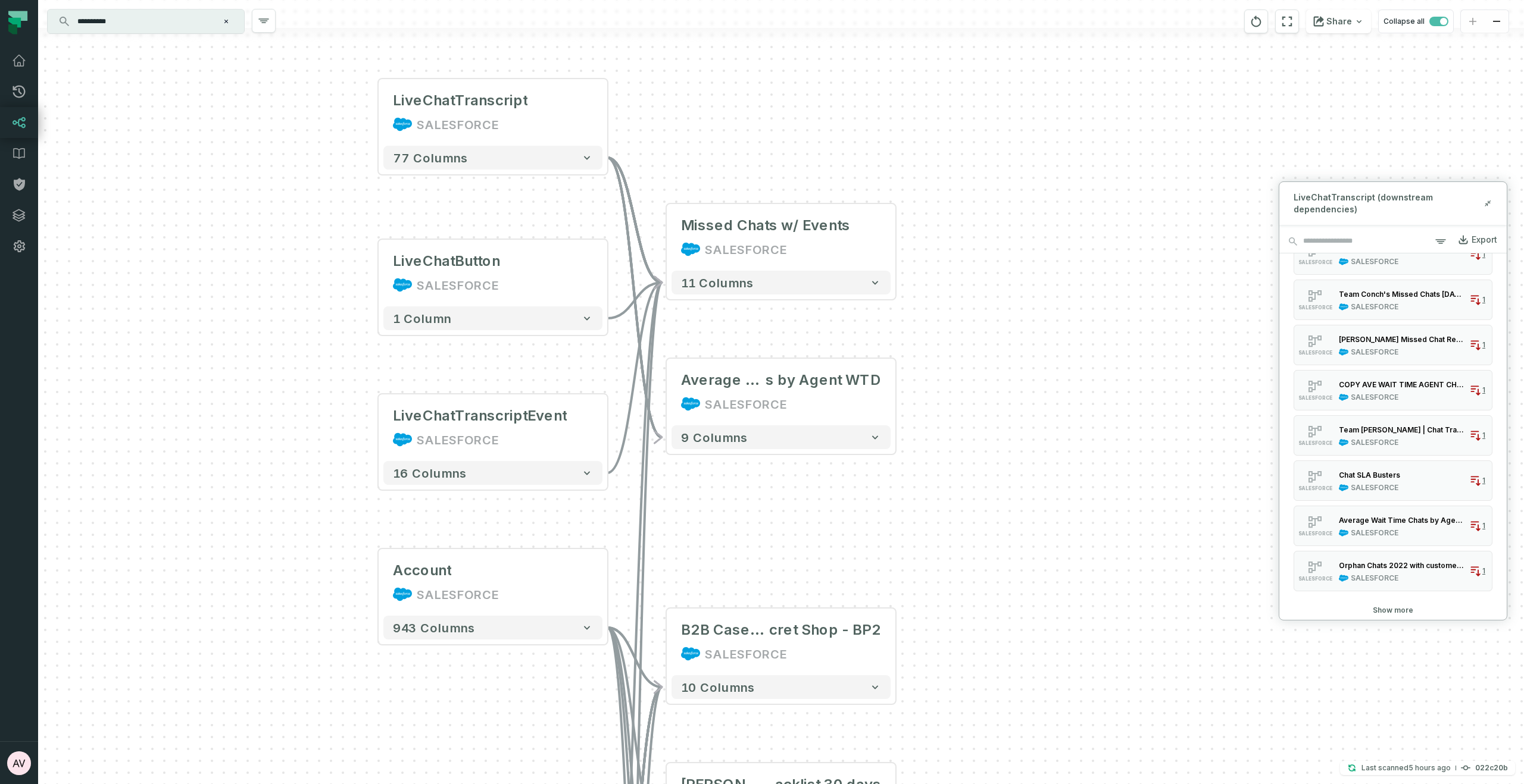
click at [1493, 203] on div "LiveChatTranscript (downstream dependencies)" at bounding box center [1393, 203] width 227 height 43
click at [1475, 195] on span "LiveChatTranscript (downstream dependencies)" at bounding box center [1388, 203] width 190 height 24
click at [1479, 199] on span "LiveChatTranscript (downstream dependencies)" at bounding box center [1388, 203] width 190 height 24
click at [1493, 200] on div "LiveChatTranscript (downstream dependencies)" at bounding box center [1393, 203] width 227 height 43
click at [1489, 204] on icon at bounding box center [1488, 203] width 8 height 10
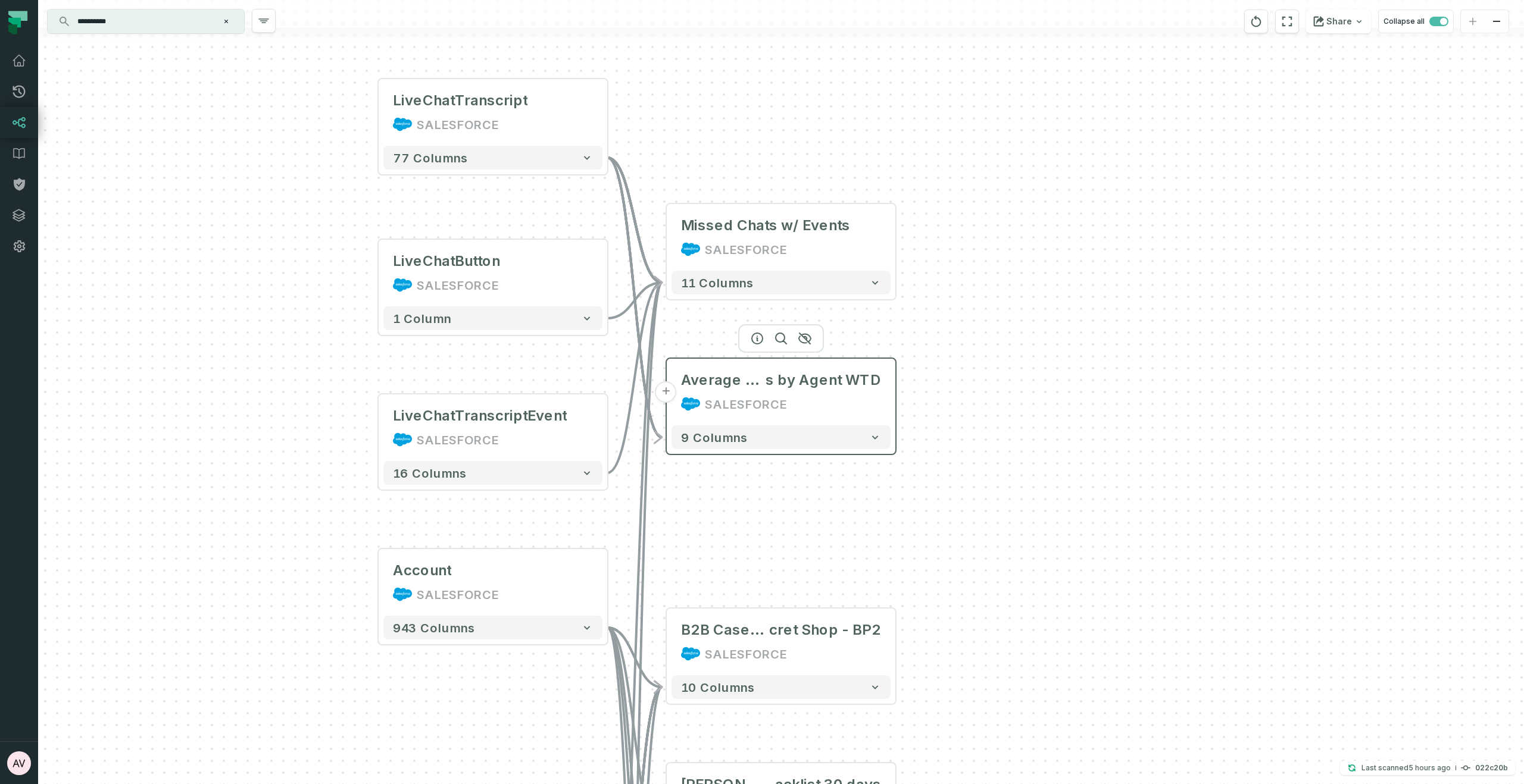
click at [667, 393] on button "+" at bounding box center [666, 392] width 21 height 21
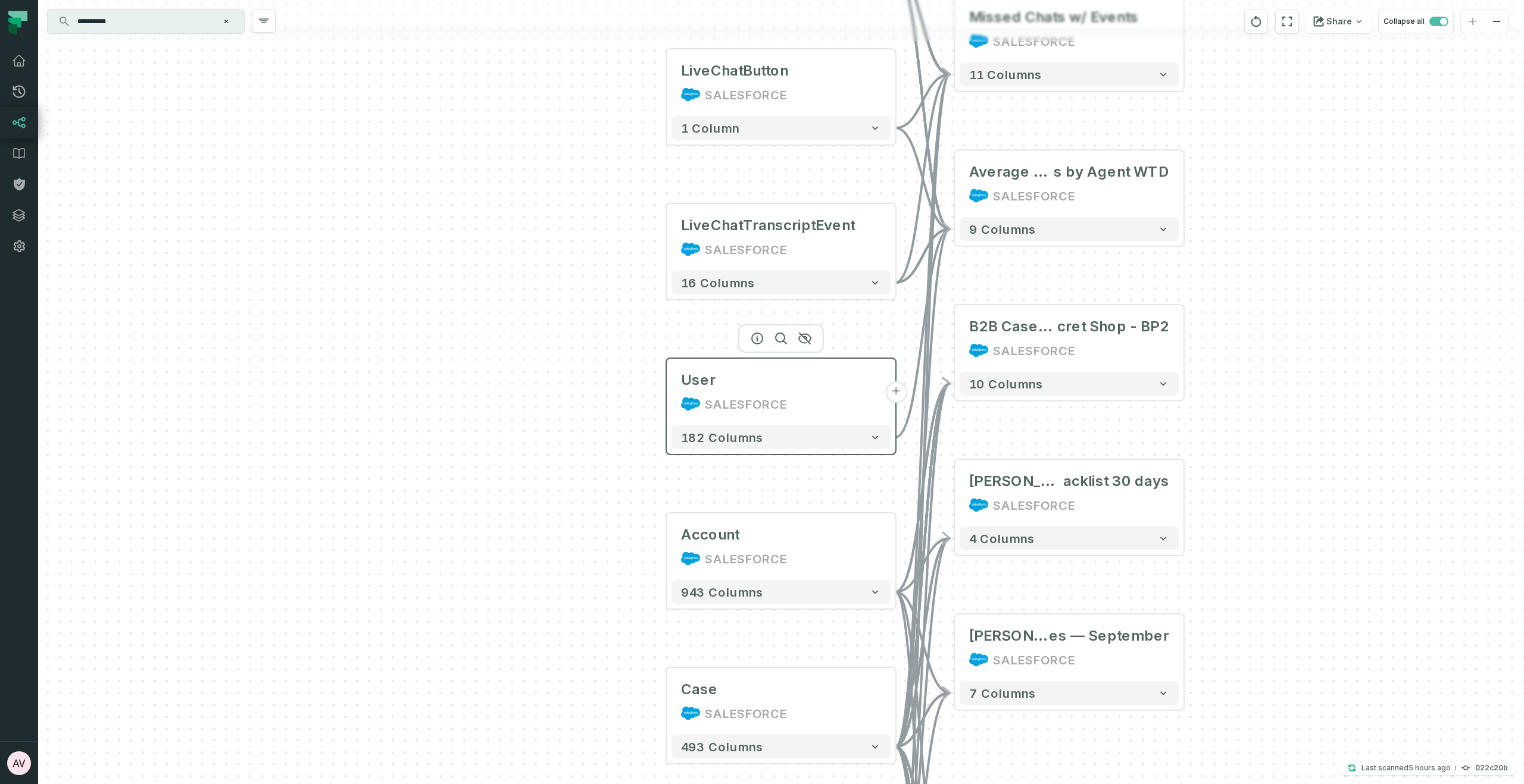
click at [896, 390] on button "+" at bounding box center [895, 392] width 21 height 21
click at [892, 394] on button "+" at bounding box center [896, 391] width 21 height 21
click at [898, 389] on button "+" at bounding box center [896, 391] width 21 height 21
click at [1485, 369] on icon at bounding box center [1488, 374] width 8 height 10
